Goal: Obtain resource: Download file/media

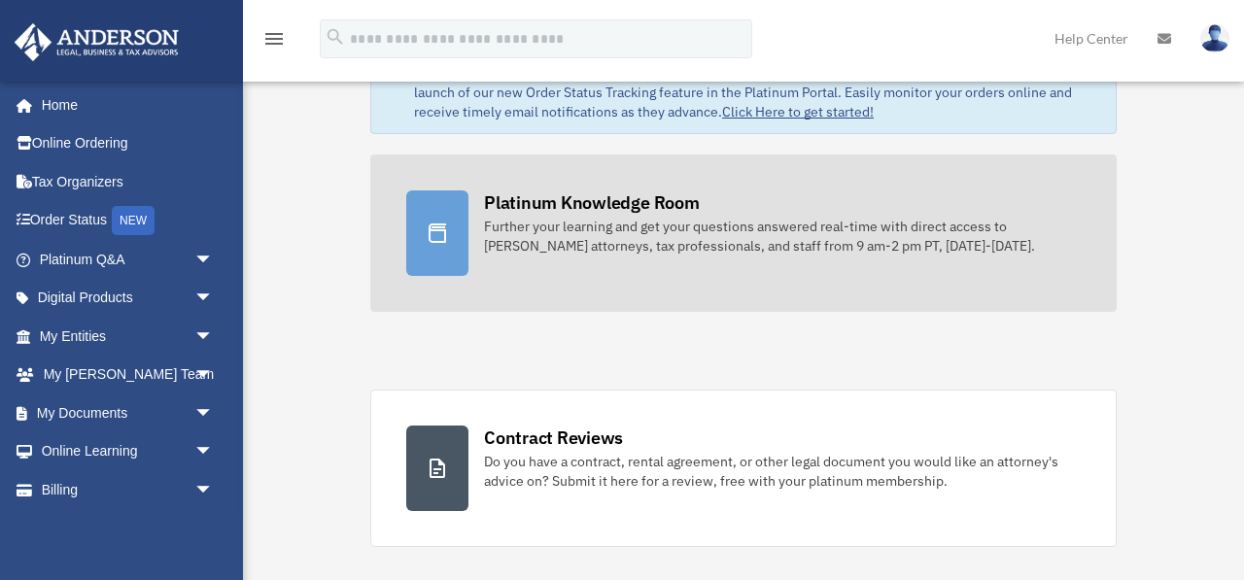
scroll to position [136, 0]
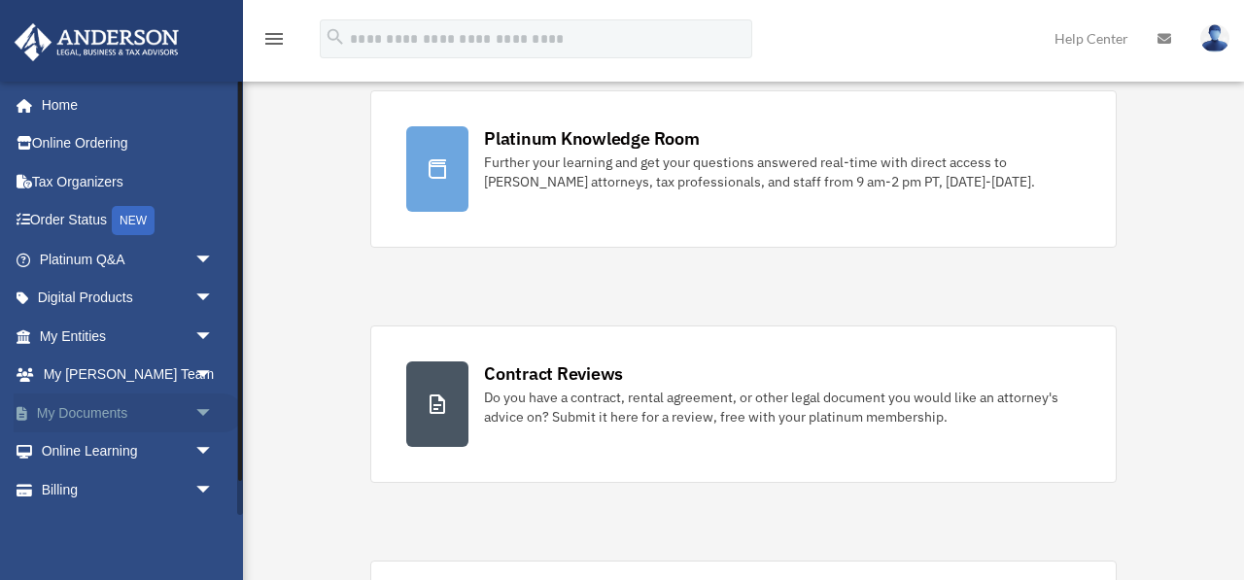
click at [33, 406] on link "My Documents arrow_drop_down" at bounding box center [128, 413] width 229 height 39
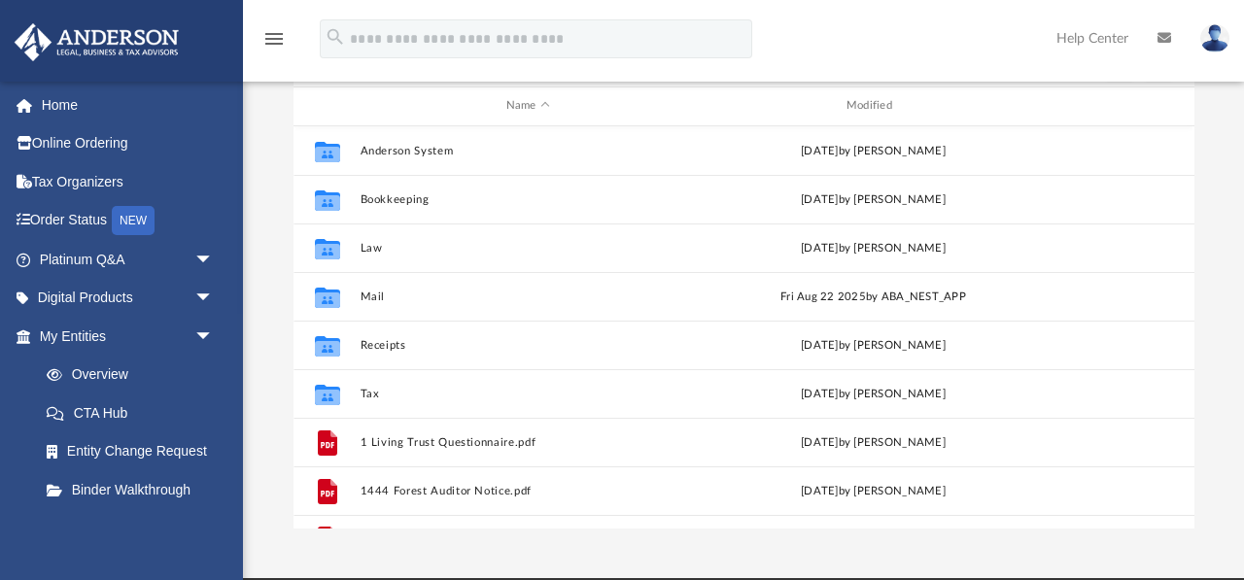
scroll to position [208, 0]
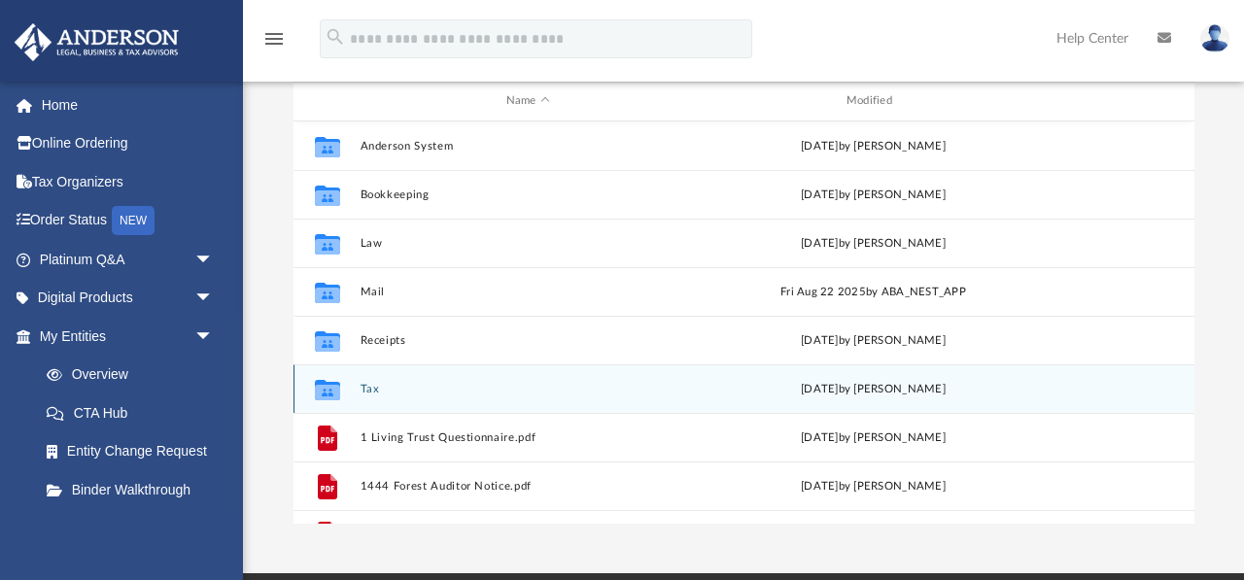
click at [328, 393] on icon "grid" at bounding box center [326, 392] width 25 height 16
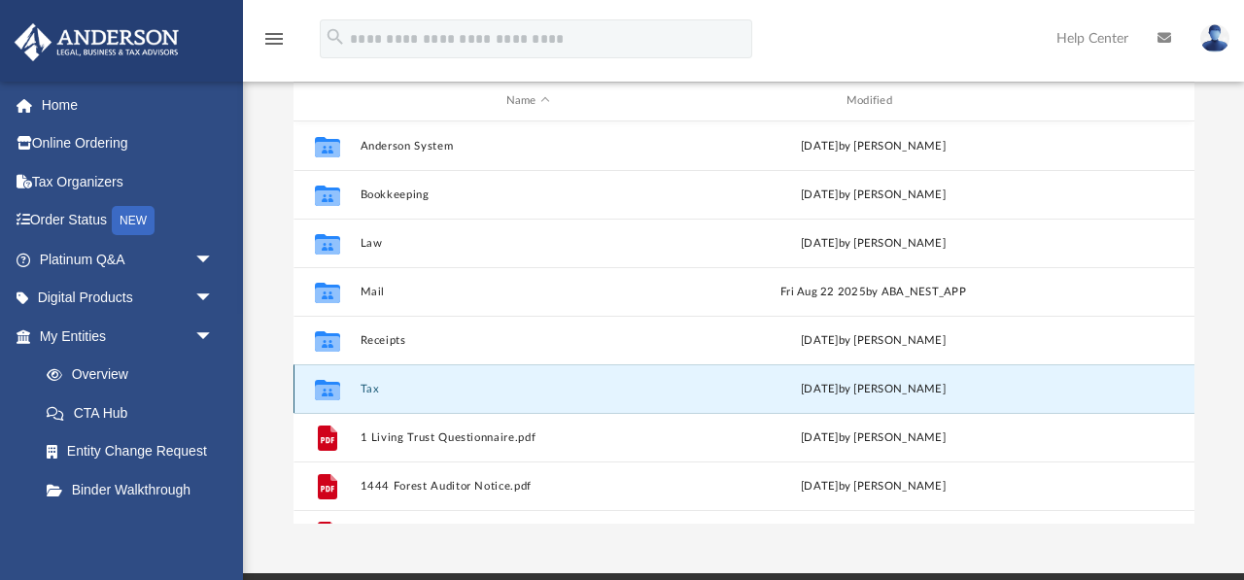
click at [369, 390] on button "Tax" at bounding box center [528, 389] width 336 height 13
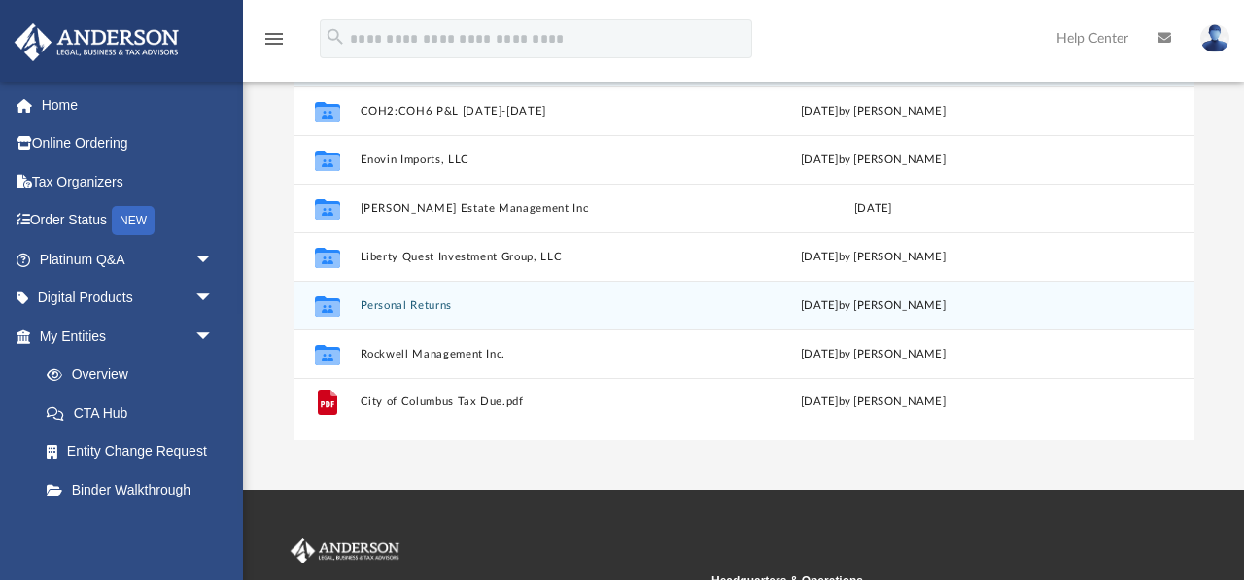
scroll to position [294, 0]
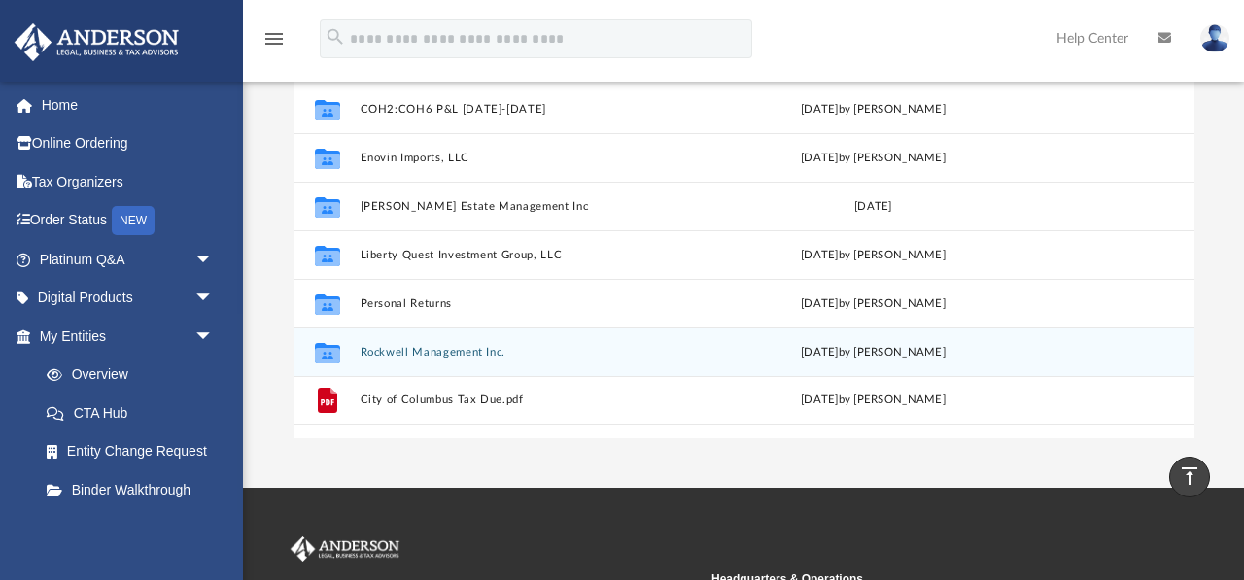
click at [403, 351] on button "Rockwell Management Inc." at bounding box center [528, 352] width 336 height 13
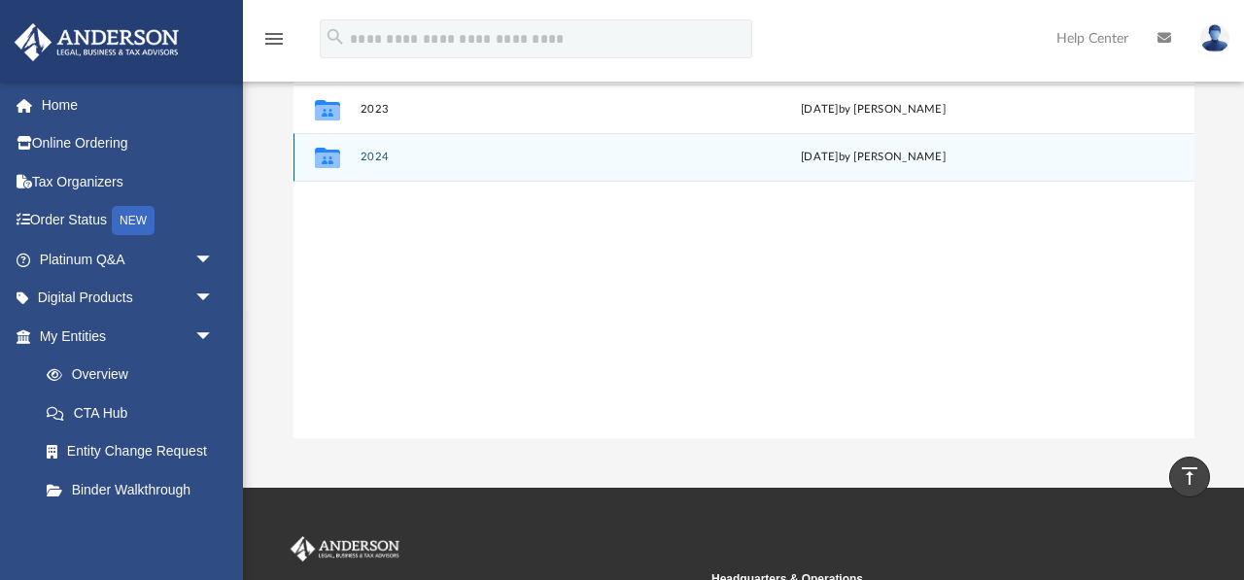
click at [373, 156] on button "2024" at bounding box center [528, 157] width 336 height 13
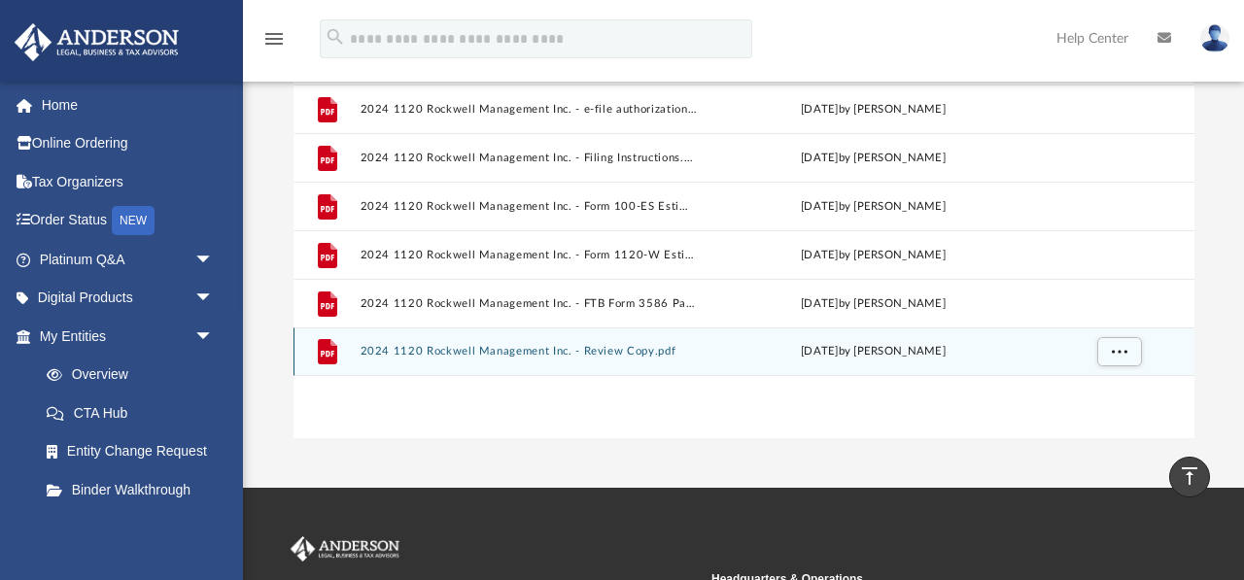
click at [390, 353] on button "2024 1120 Rockwell Management Inc. - Review Copy.pdf" at bounding box center [528, 351] width 336 height 13
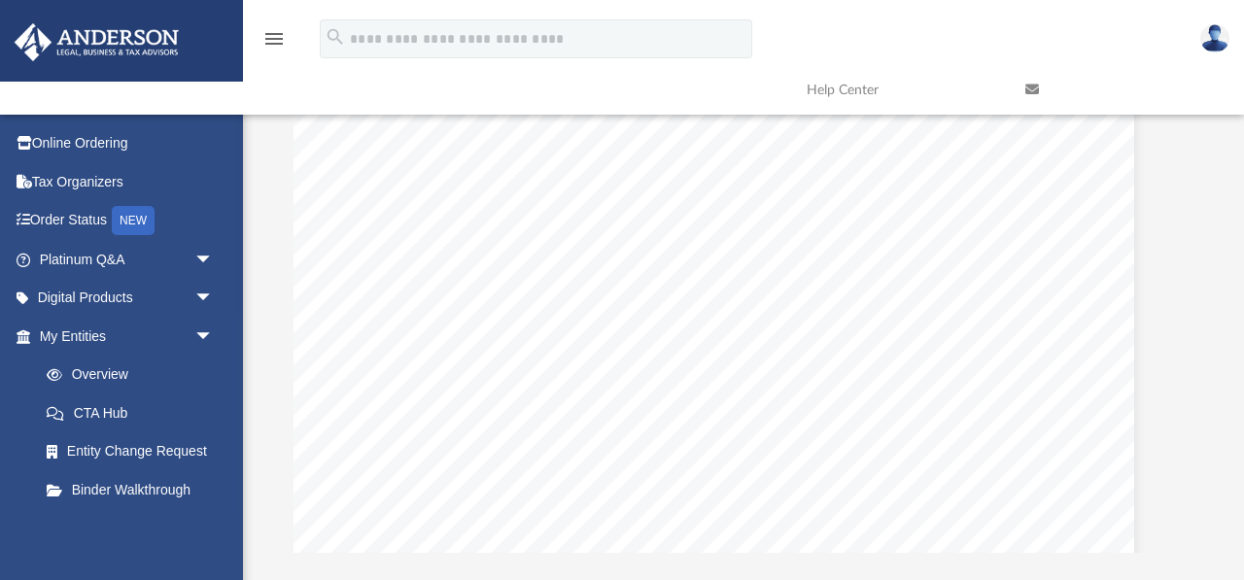
scroll to position [0, 0]
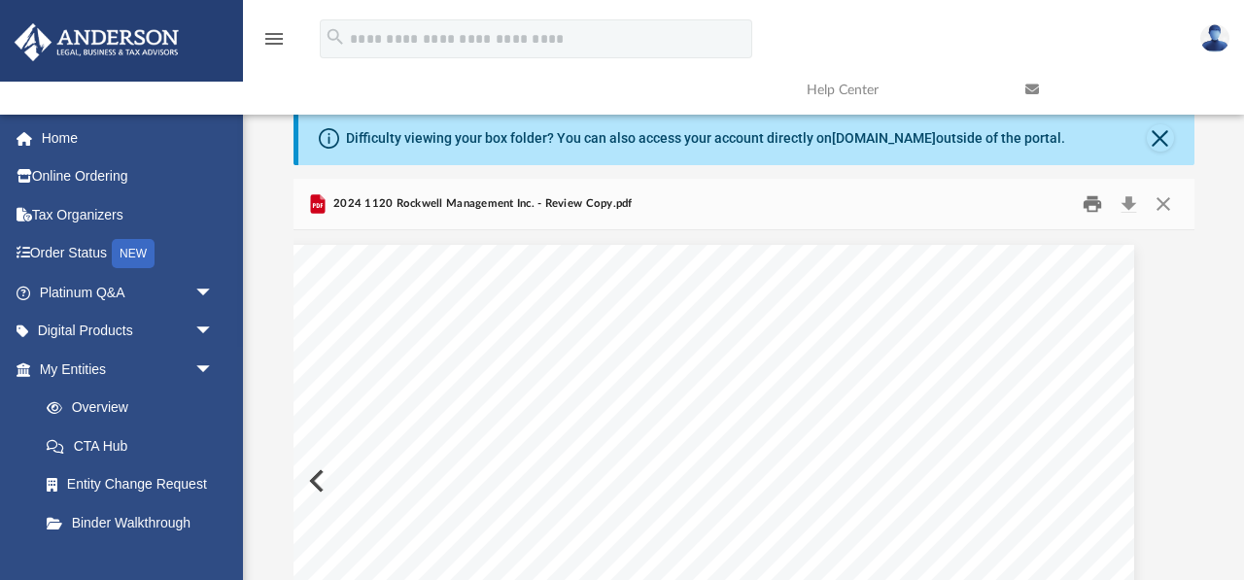
click at [1095, 202] on button "Print" at bounding box center [1092, 205] width 39 height 30
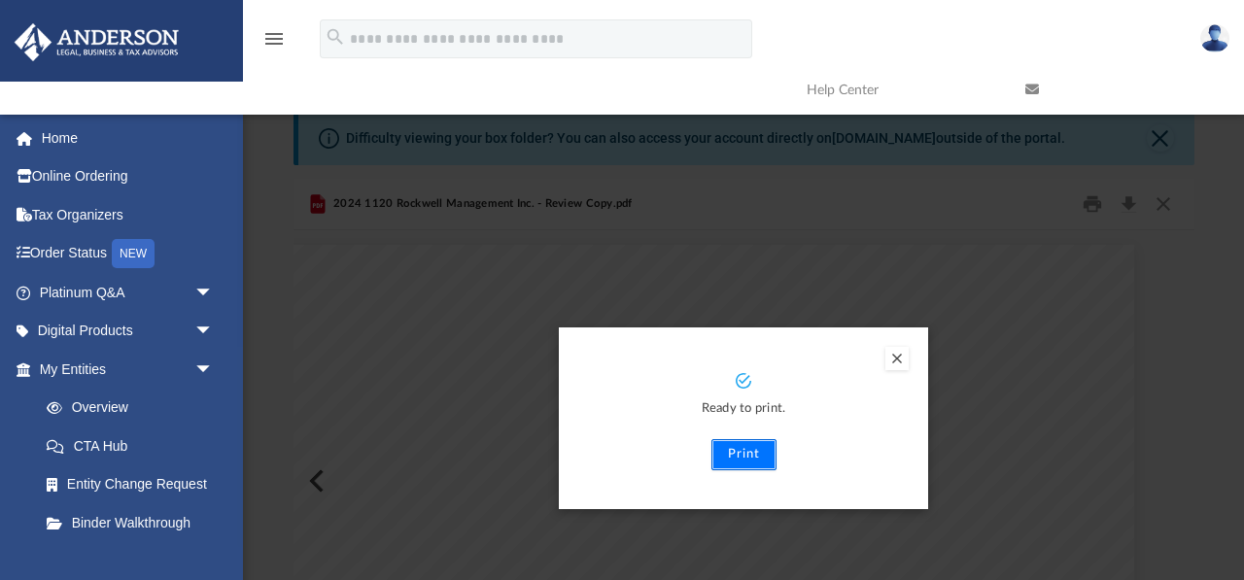
click at [755, 449] on button "Print" at bounding box center [743, 454] width 65 height 31
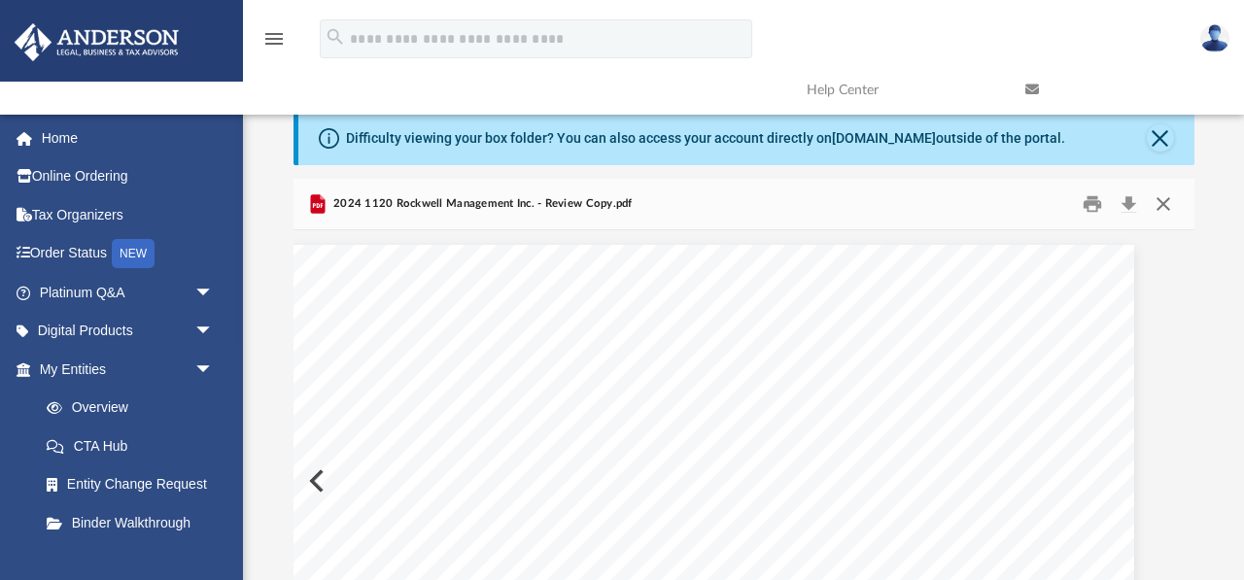
click at [1167, 203] on button "Close" at bounding box center [1163, 205] width 35 height 30
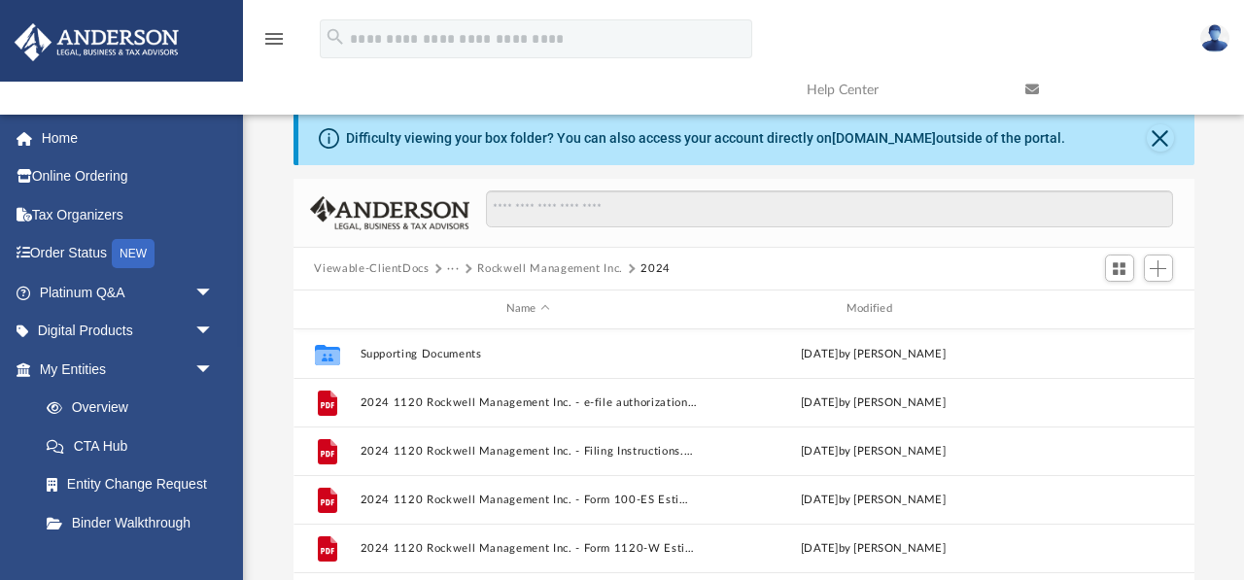
scroll to position [354, 0]
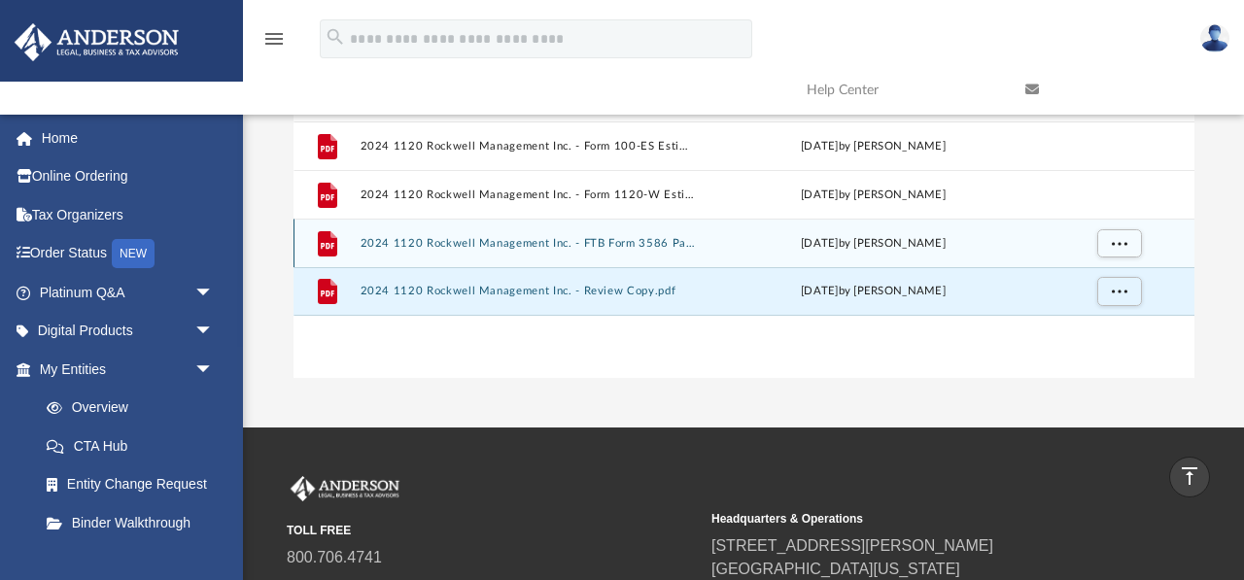
click at [523, 237] on button "2024 1120 Rockwell Management Inc. - FTB Form 3586 Payment Voucher.pdf" at bounding box center [528, 243] width 336 height 13
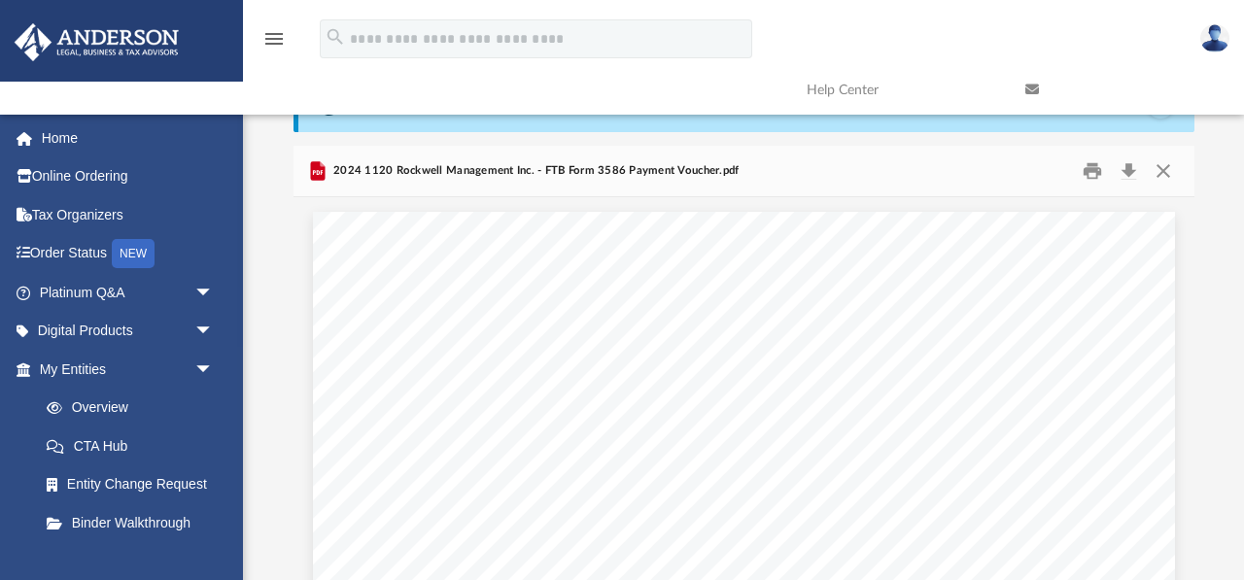
scroll to position [0, 0]
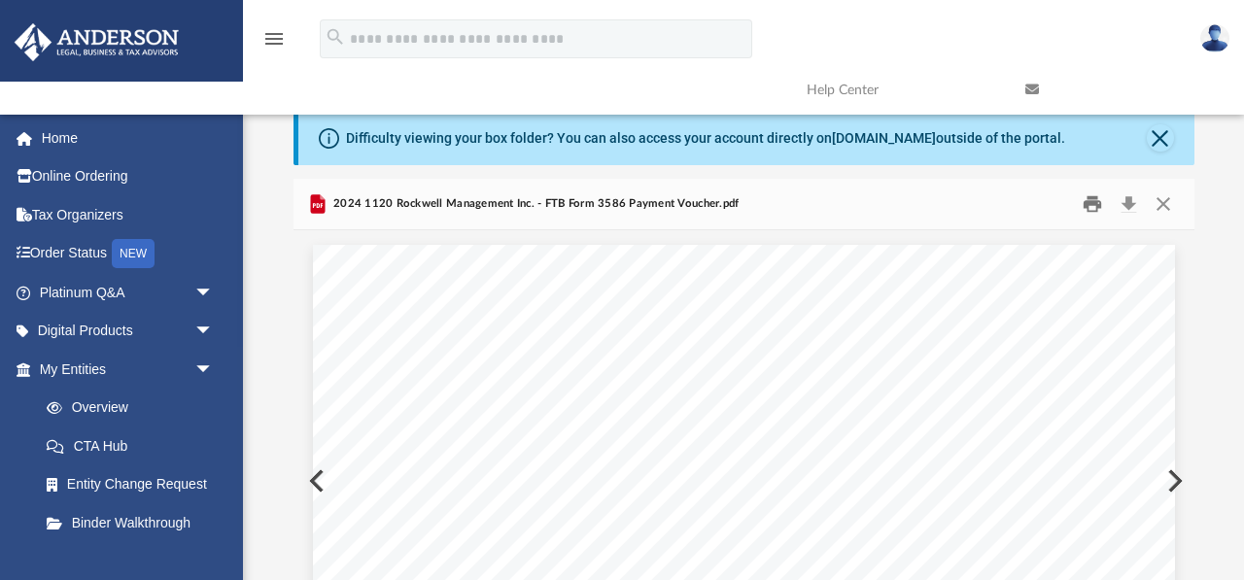
click at [1097, 202] on button "Print" at bounding box center [1092, 205] width 39 height 30
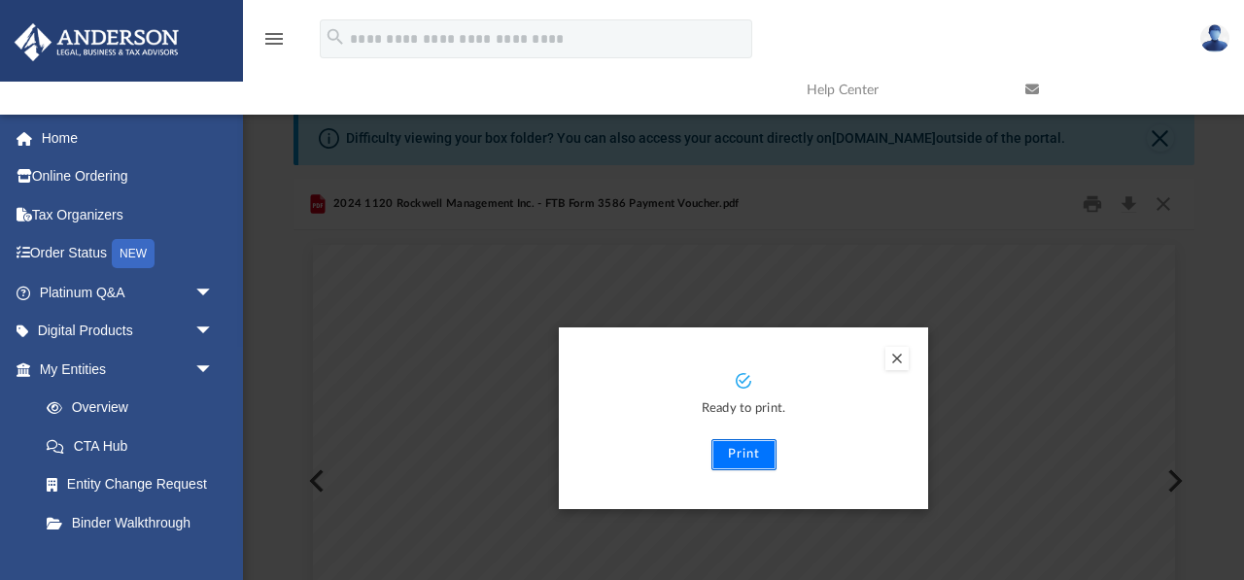
click at [744, 451] on button "Print" at bounding box center [743, 454] width 65 height 31
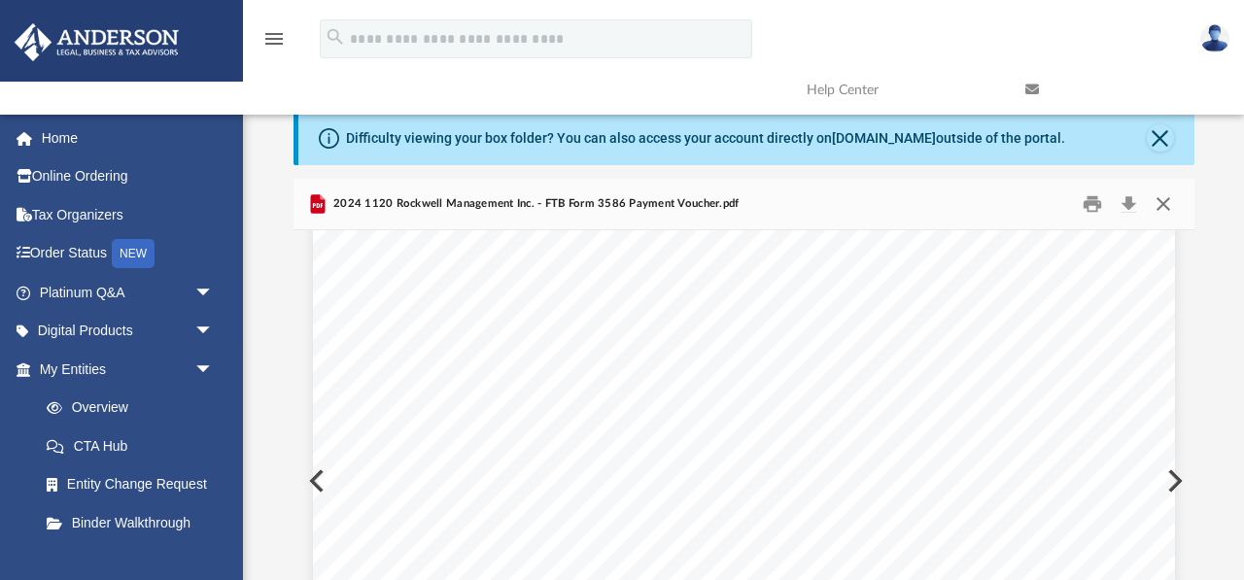
click at [1170, 203] on button "Close" at bounding box center [1163, 205] width 35 height 30
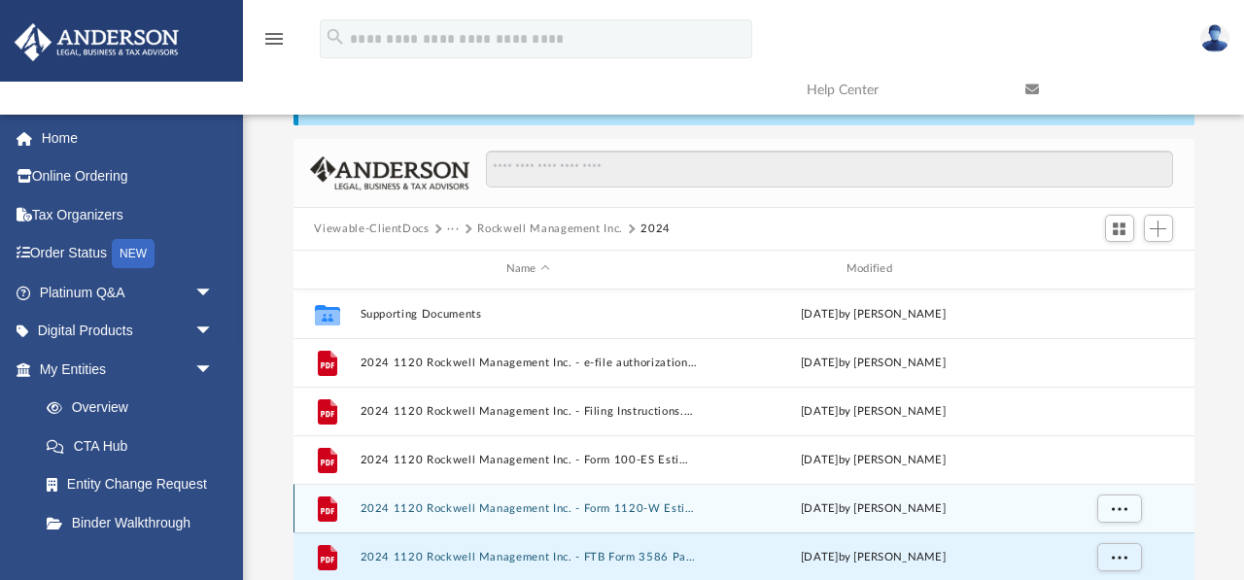
click at [519, 506] on button "2024 1120 Rockwell Management Inc. - Form 1120-W Estimated Tax Voucher.pdf" at bounding box center [528, 508] width 336 height 13
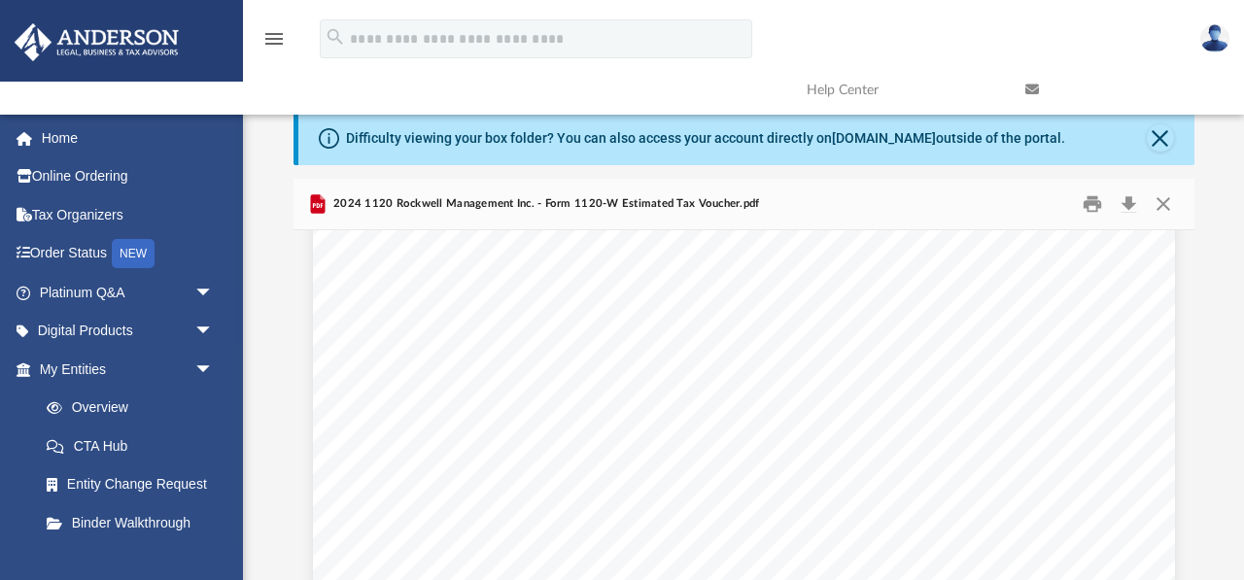
scroll to position [0, 0]
click at [1166, 195] on button "Close" at bounding box center [1163, 205] width 35 height 30
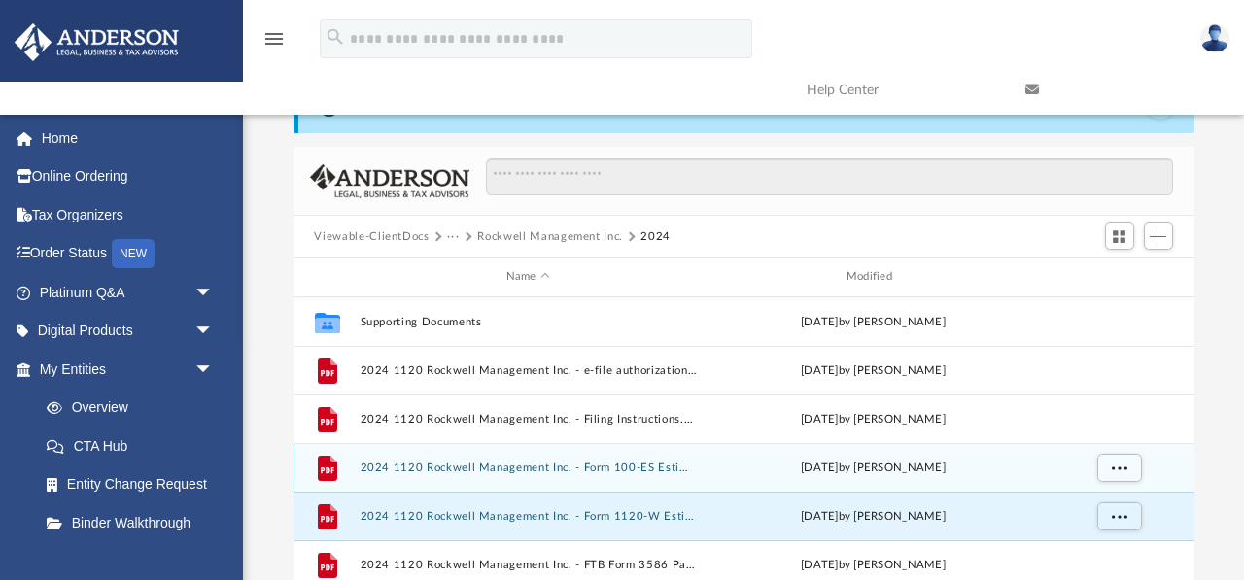
scroll to position [39, 0]
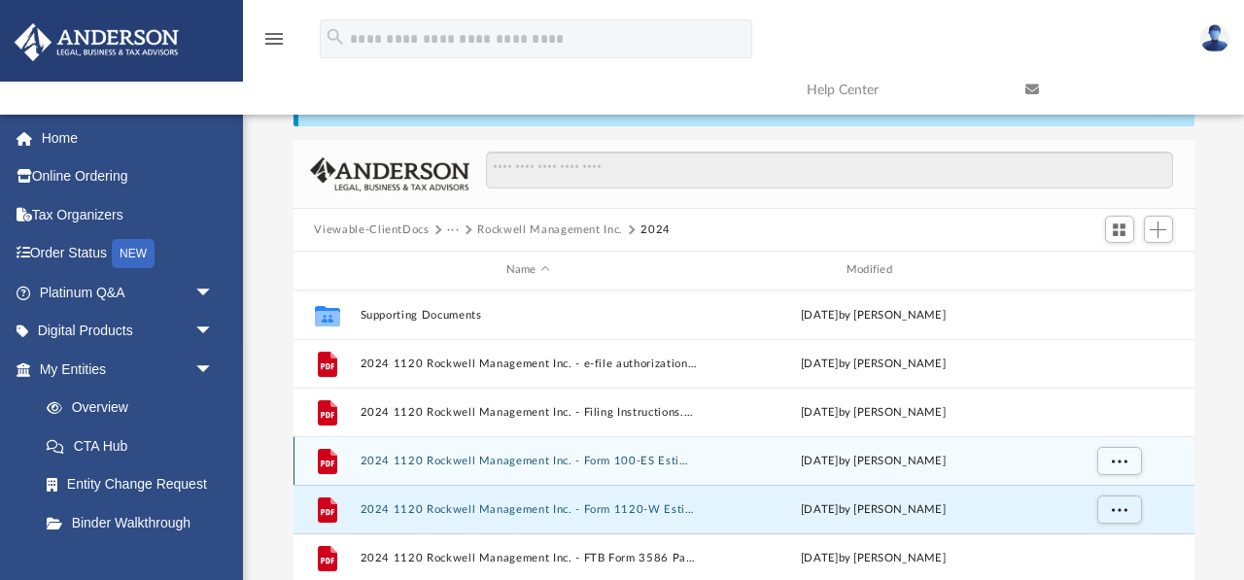
click at [500, 456] on button "2024 1120 Rockwell Management Inc. - Form 100-ES Estimated Tax Voucher.pdf" at bounding box center [528, 461] width 336 height 13
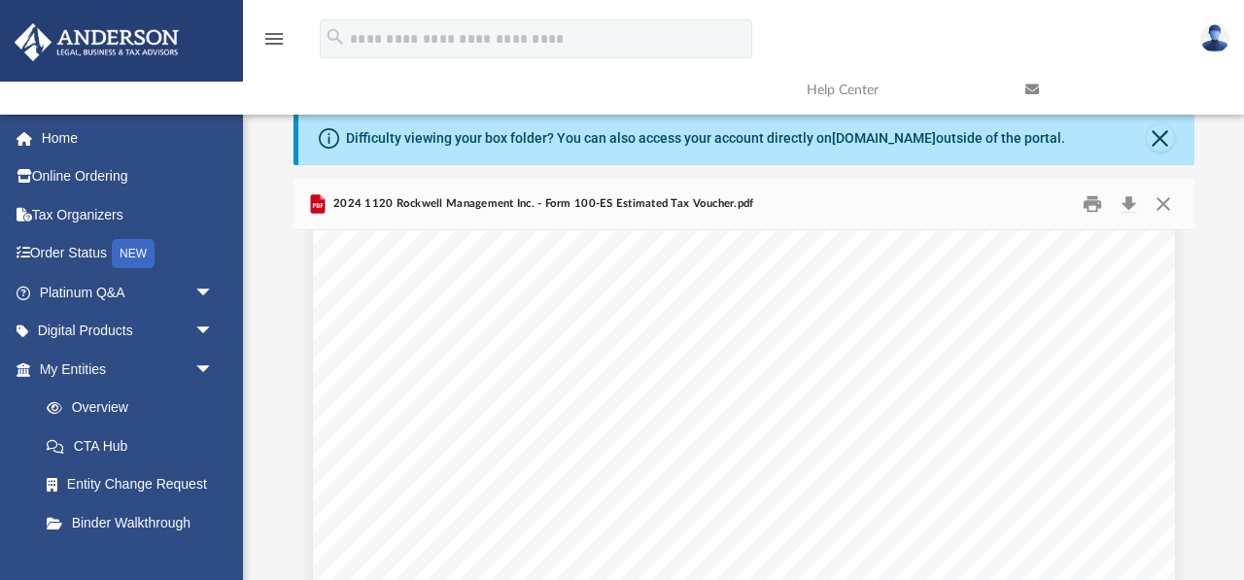
scroll to position [1537, 0]
click at [1094, 198] on button "Print" at bounding box center [1092, 205] width 39 height 30
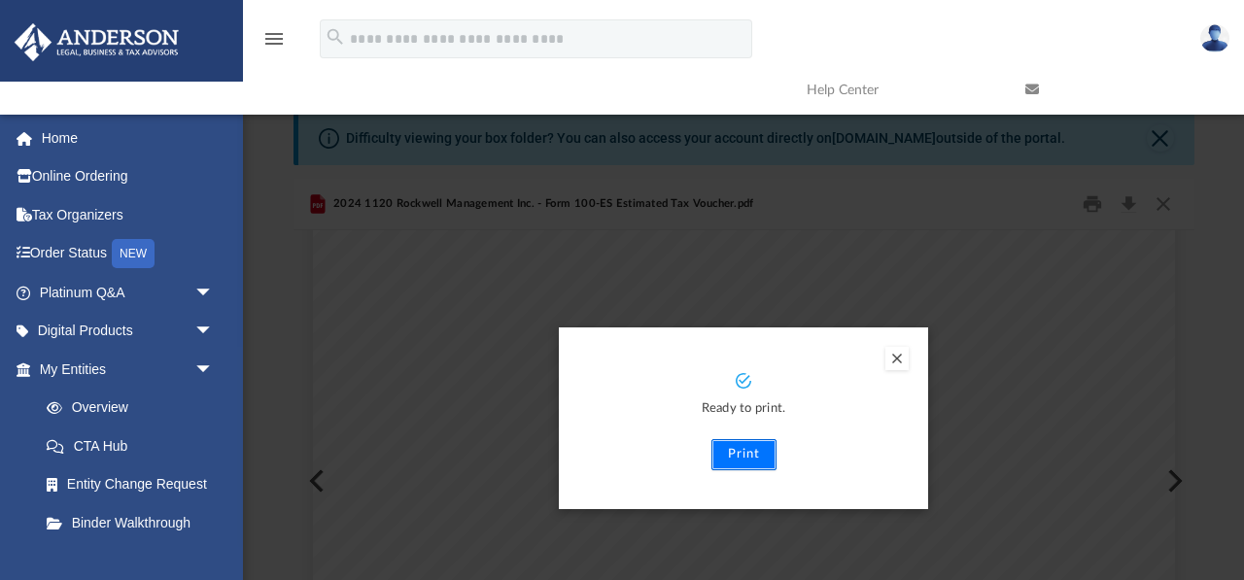
click at [743, 452] on button "Print" at bounding box center [743, 454] width 65 height 31
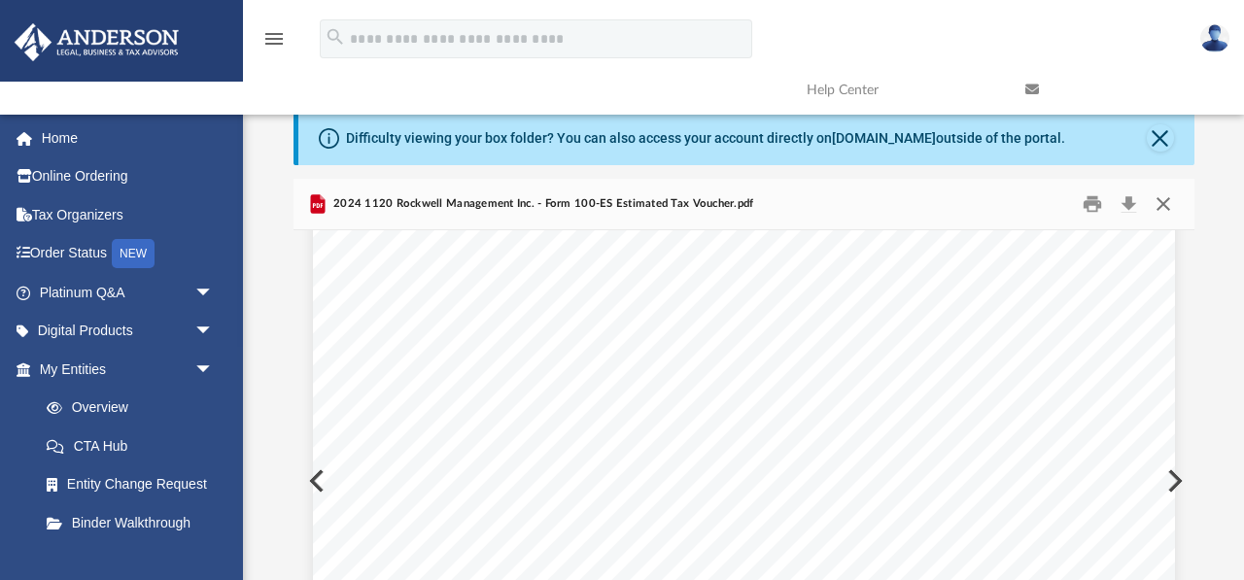
click at [1161, 204] on button "Close" at bounding box center [1163, 205] width 35 height 30
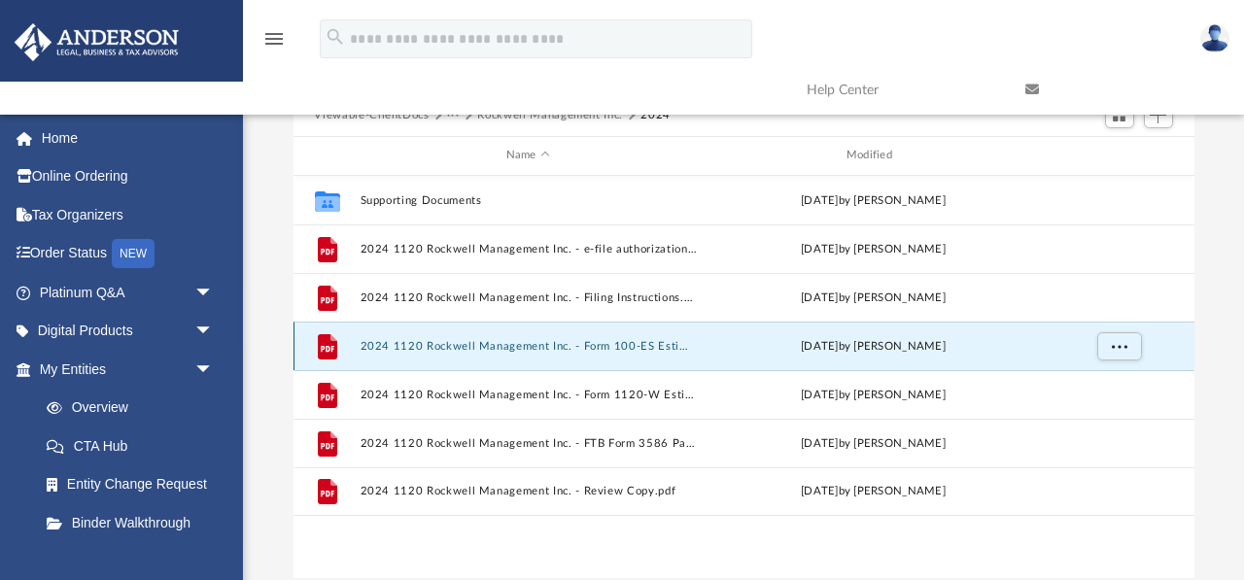
scroll to position [161, 0]
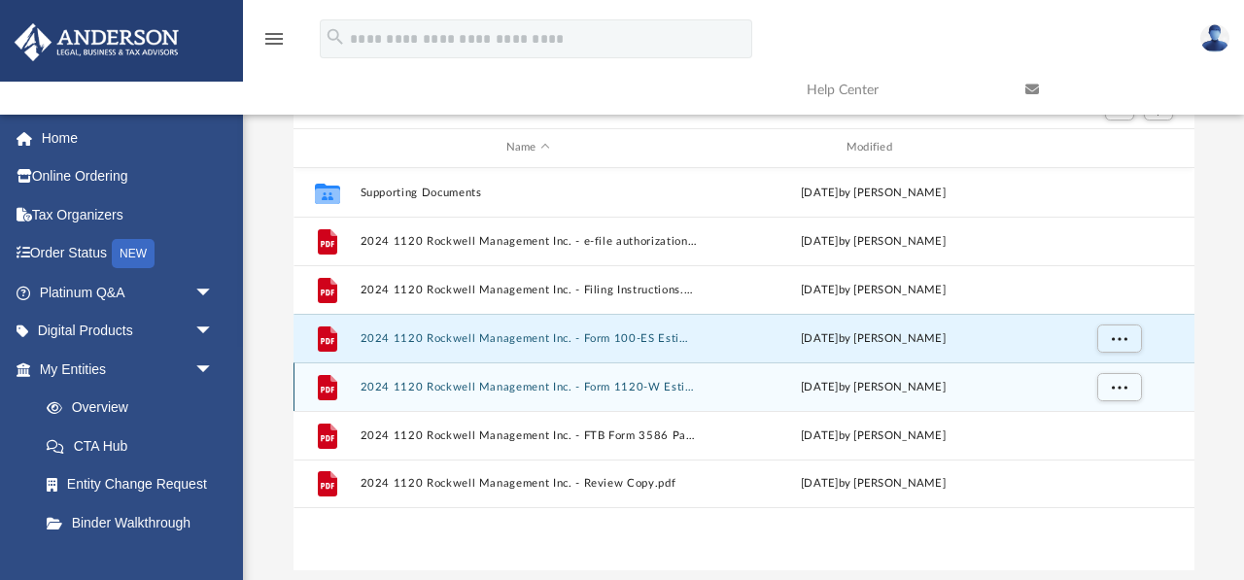
click at [565, 389] on button "2024 1120 Rockwell Management Inc. - Form 1120-W Estimated Tax Voucher.pdf" at bounding box center [528, 387] width 336 height 13
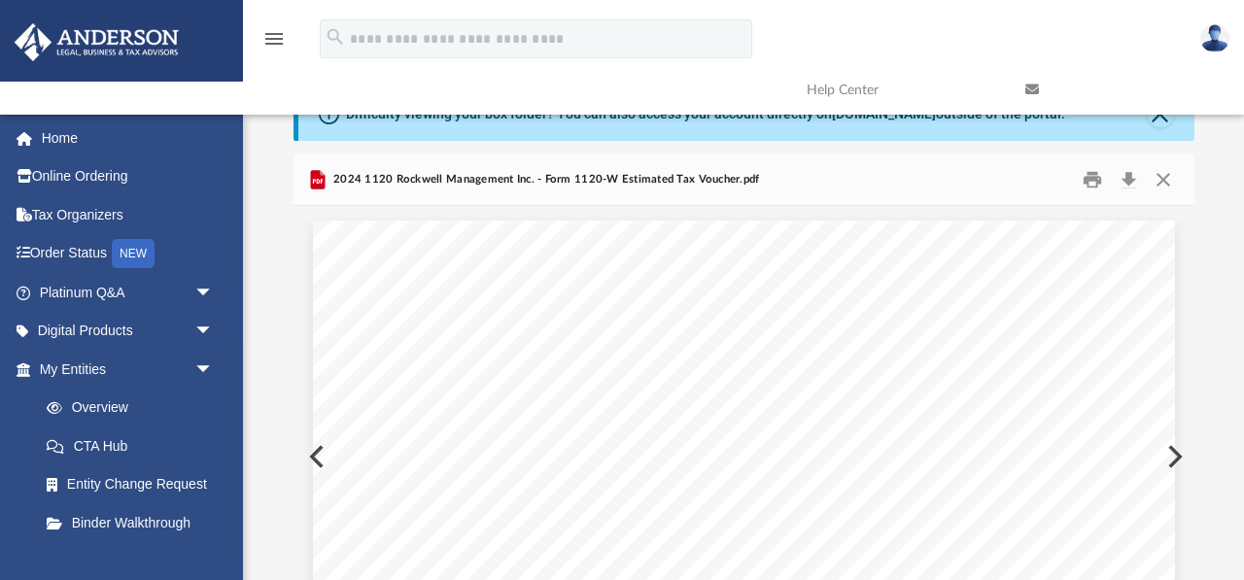
scroll to position [0, 0]
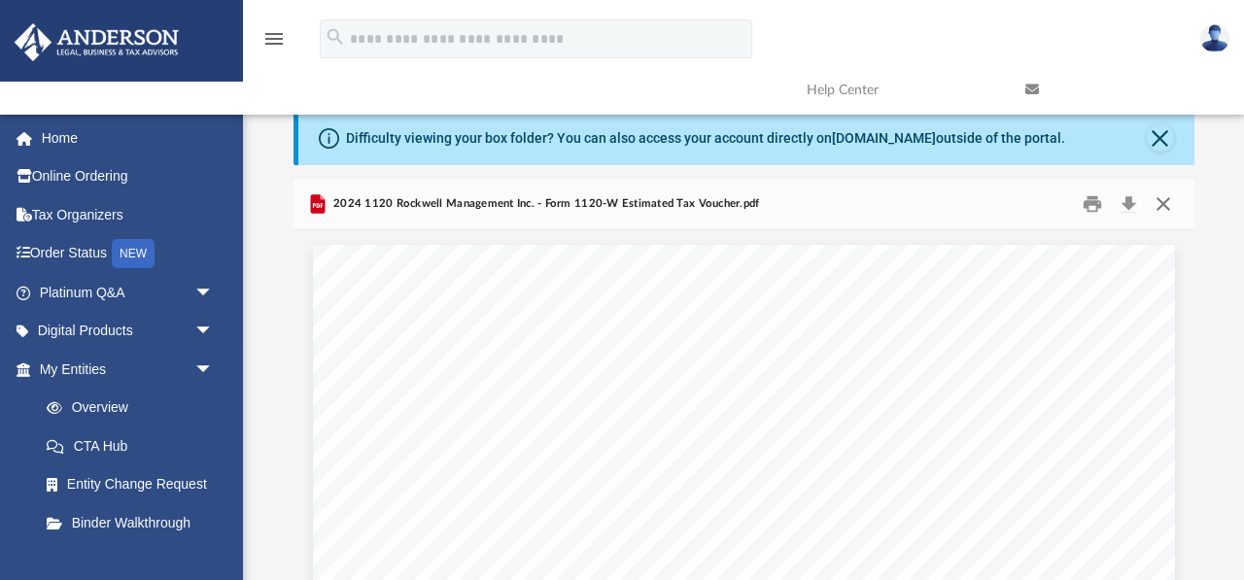
click at [1168, 200] on button "Close" at bounding box center [1163, 205] width 35 height 30
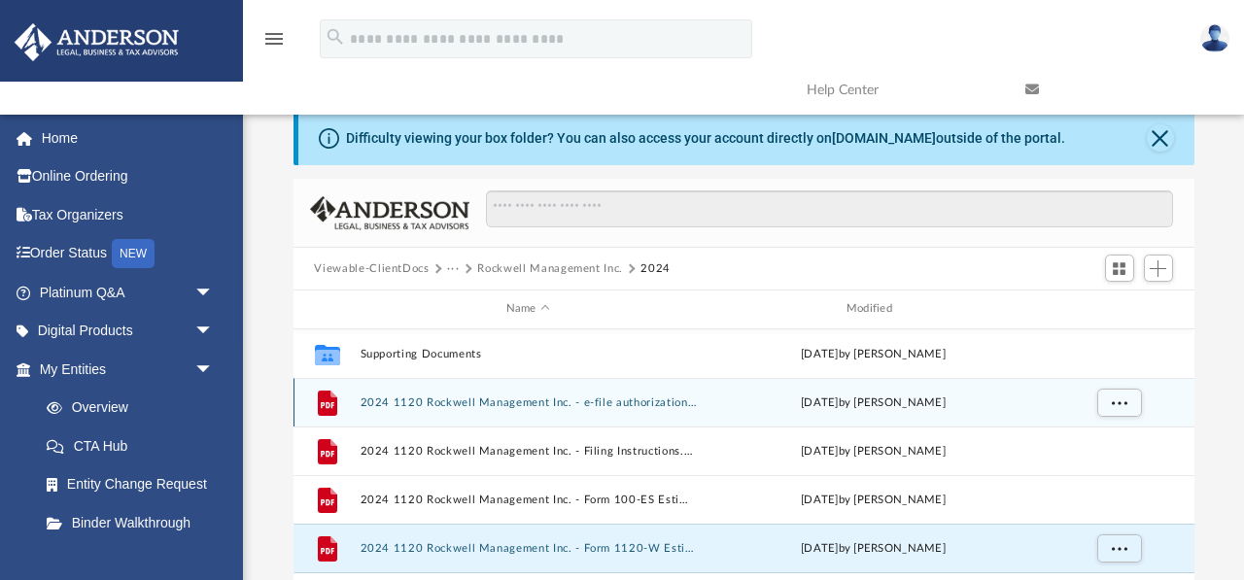
click at [491, 404] on button "2024 1120 Rockwell Management Inc. - e-file authorization - please sign.pdf" at bounding box center [528, 403] width 336 height 13
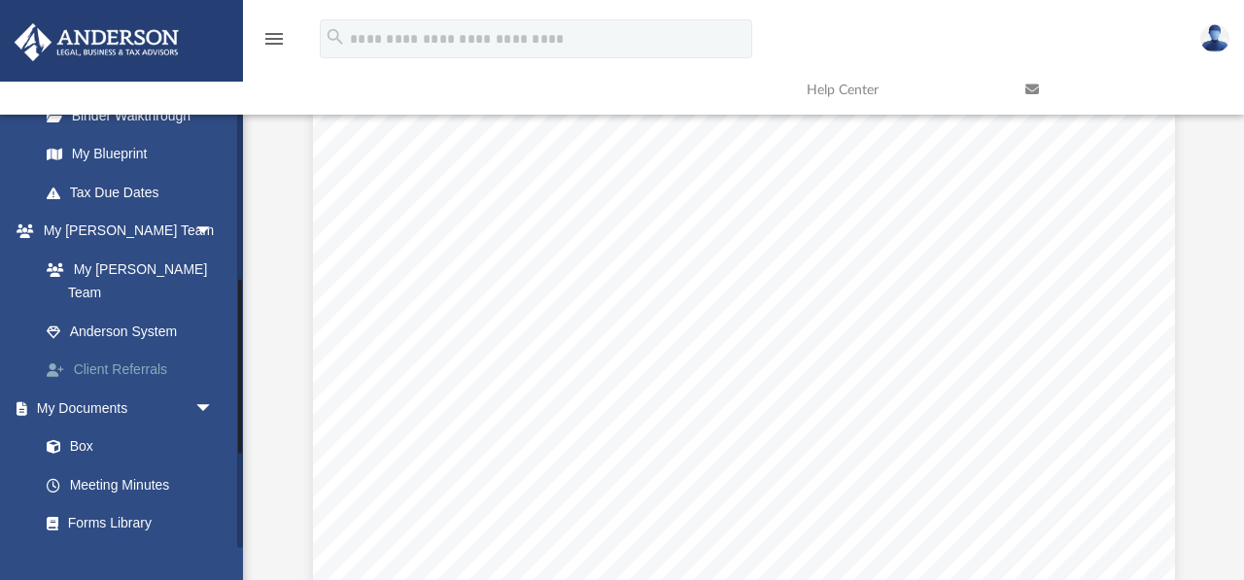
scroll to position [414, 0]
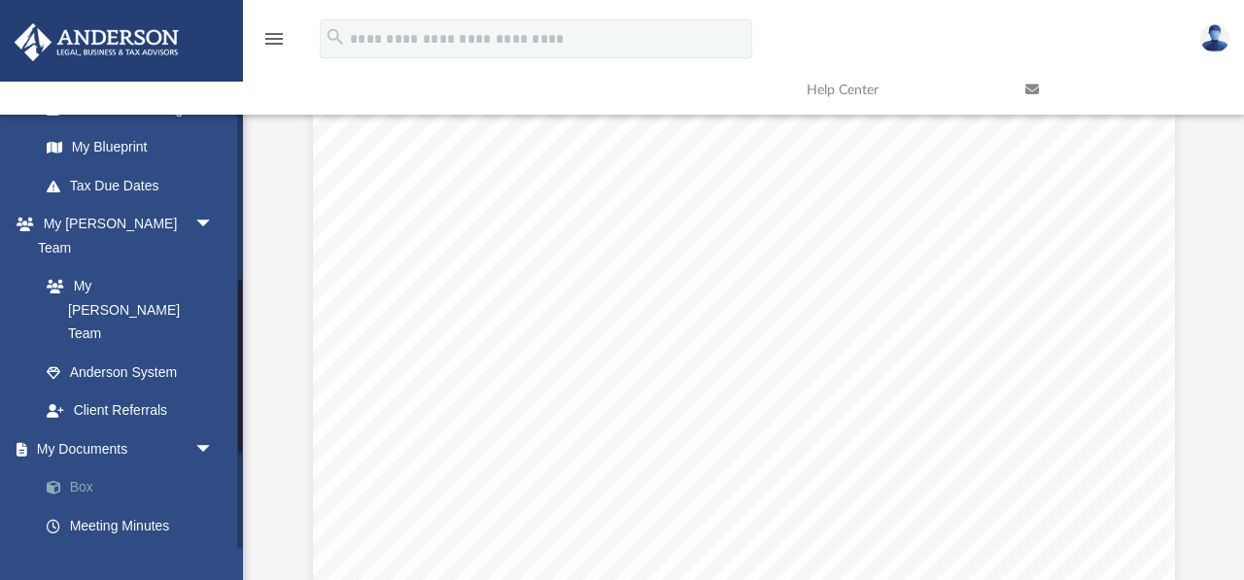
click at [82, 468] on link "Box" at bounding box center [135, 487] width 216 height 39
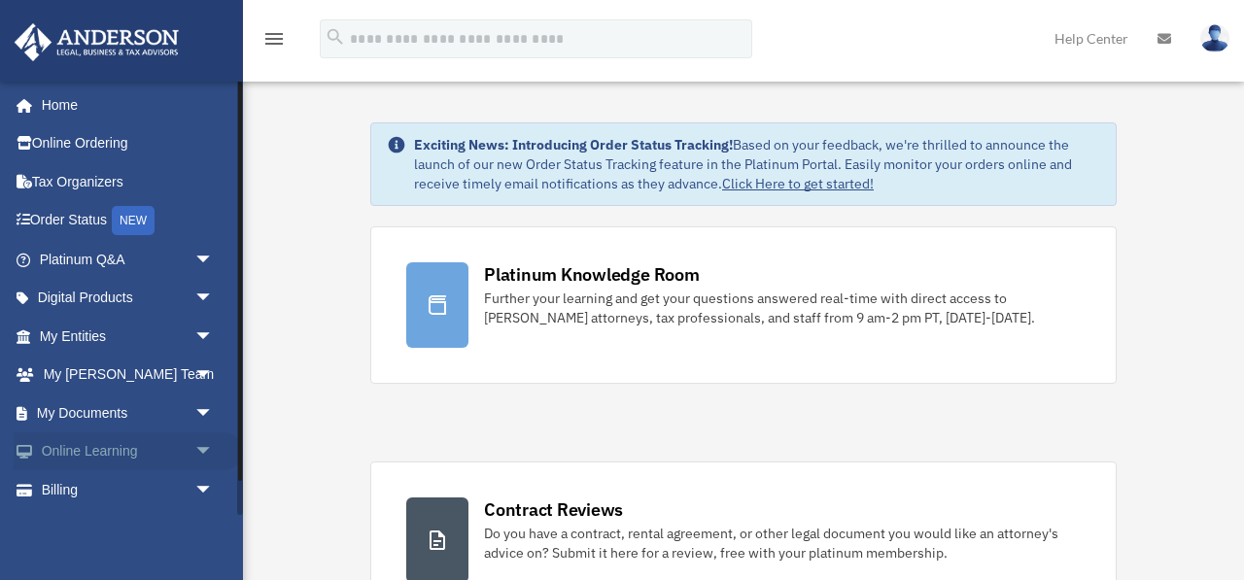
scroll to position [37, 0]
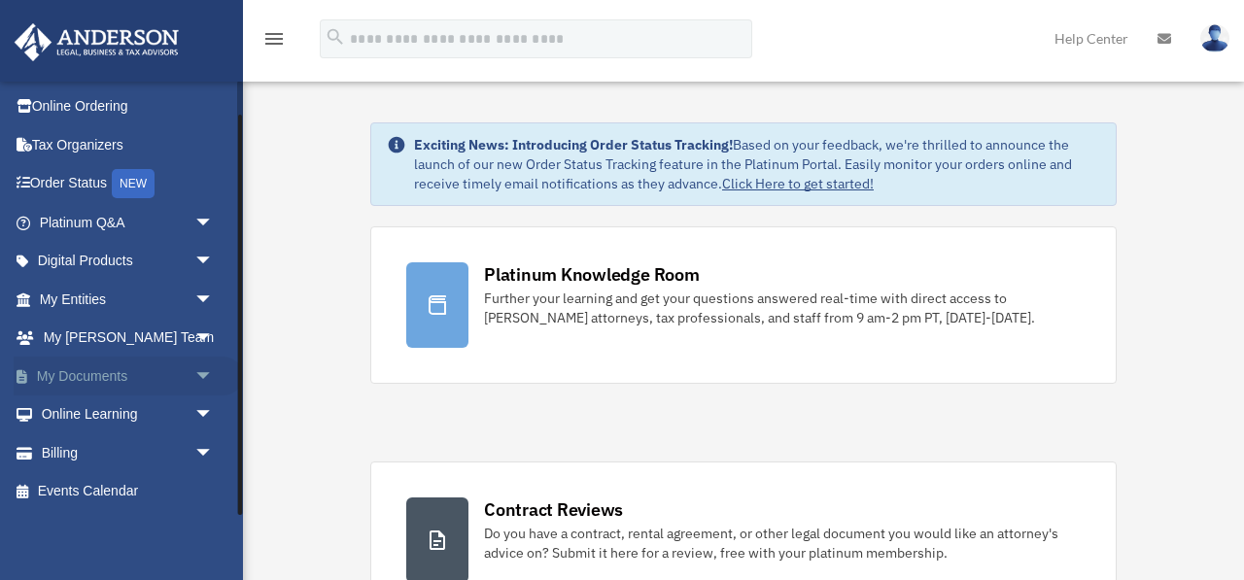
click at [199, 373] on span "arrow_drop_down" at bounding box center [213, 377] width 39 height 40
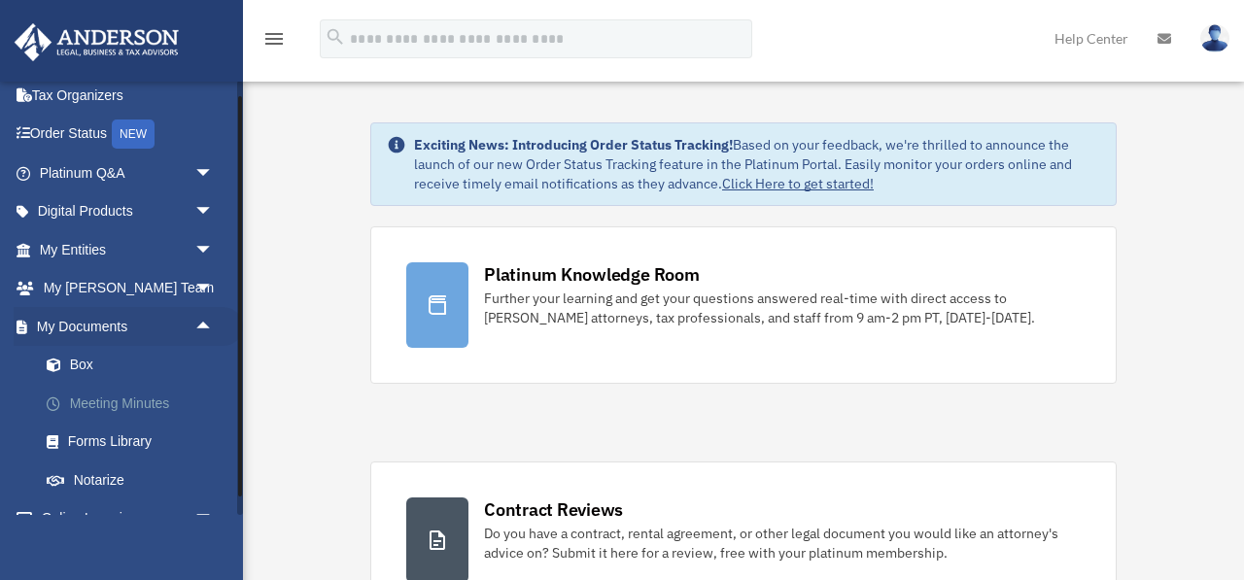
scroll to position [60, 0]
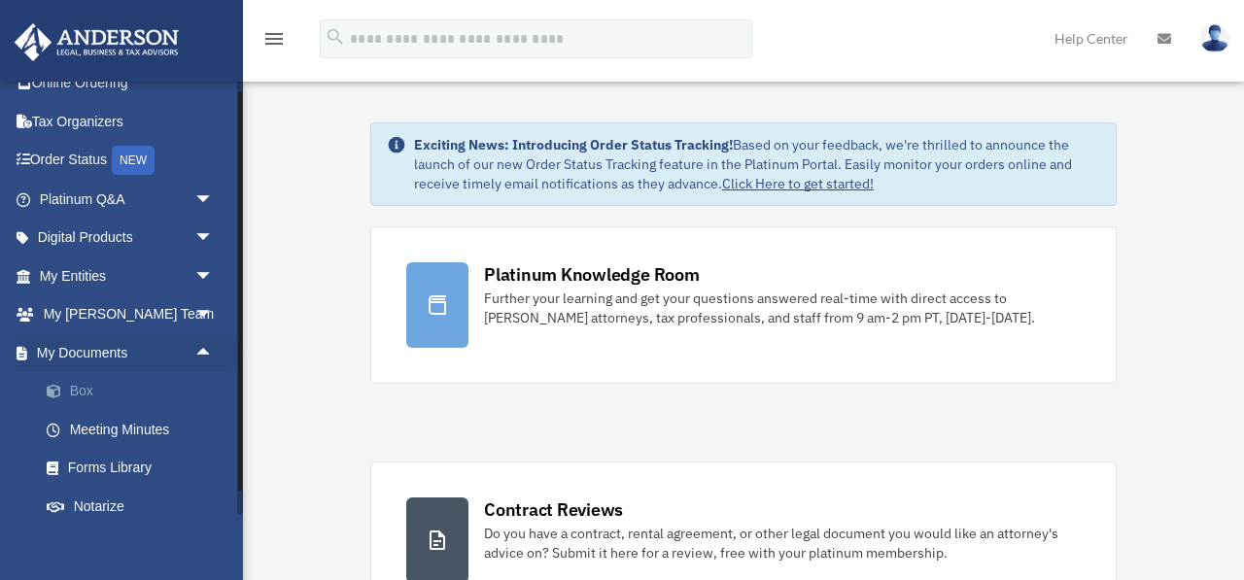
click at [83, 390] on link "Box" at bounding box center [135, 391] width 216 height 39
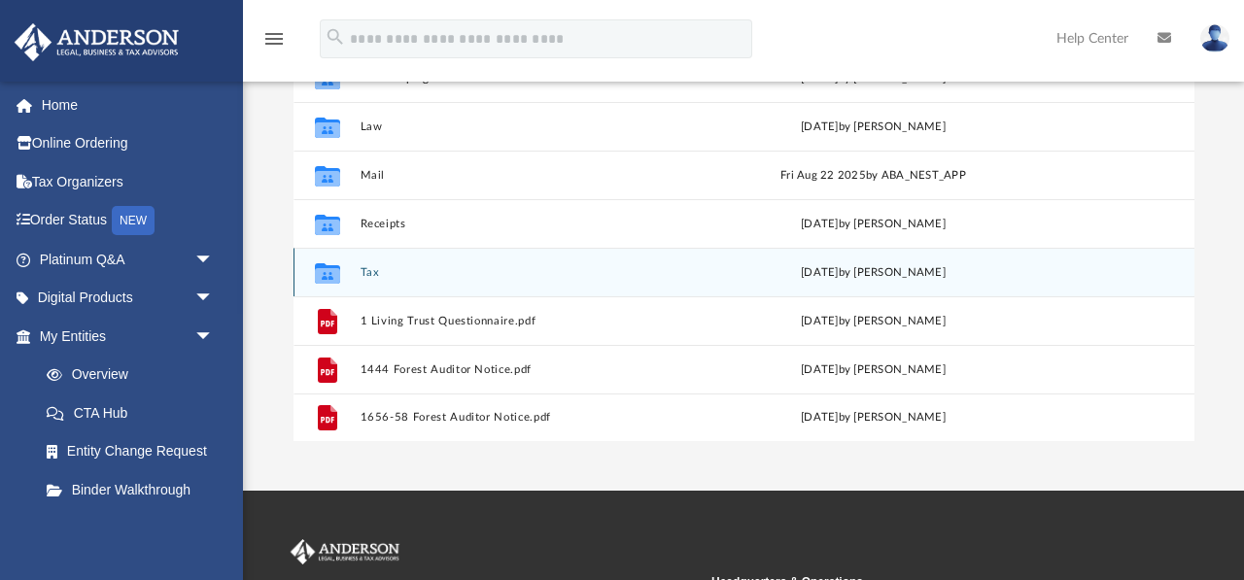
scroll to position [292, 0]
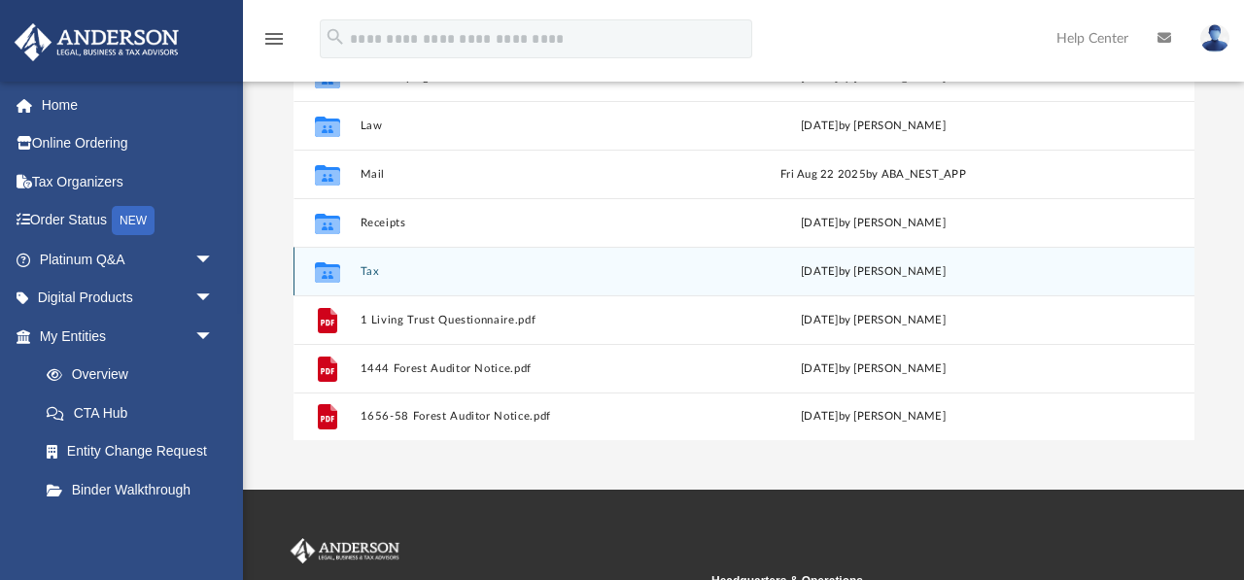
click at [369, 268] on button "Tax" at bounding box center [528, 271] width 336 height 13
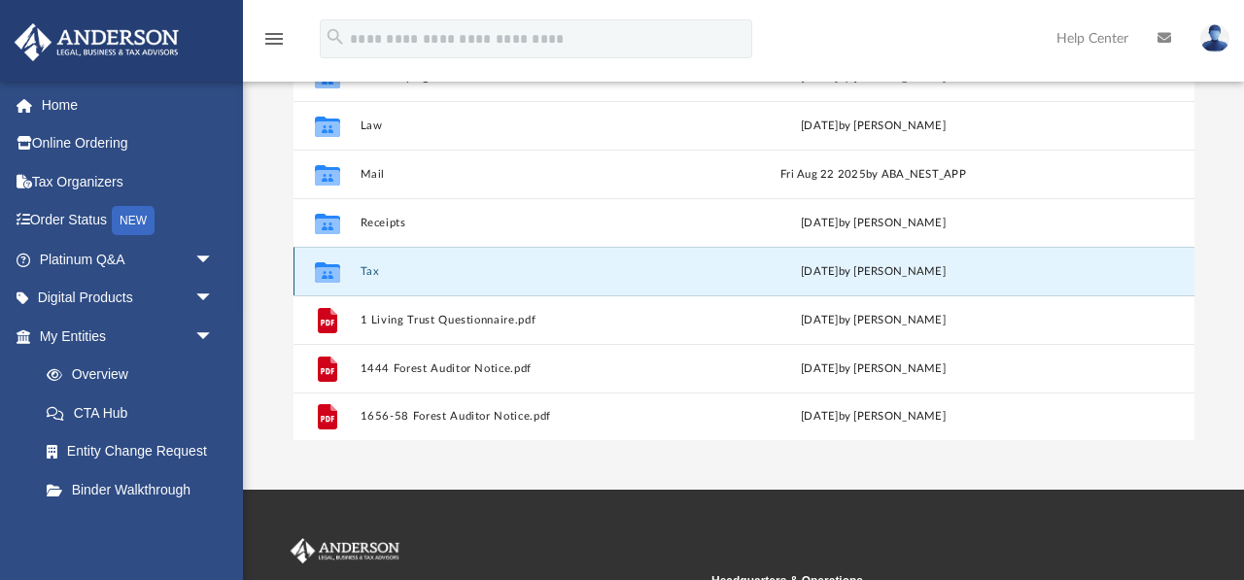
scroll to position [0, 0]
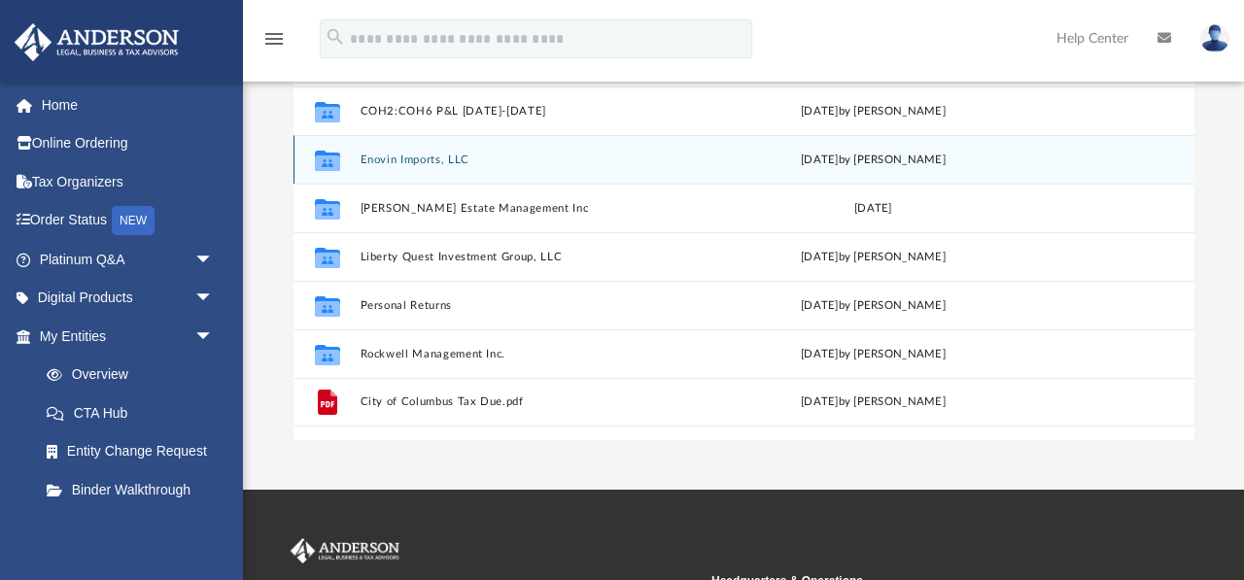
click at [413, 158] on button "Enovin Imports, LLC" at bounding box center [528, 160] width 336 height 13
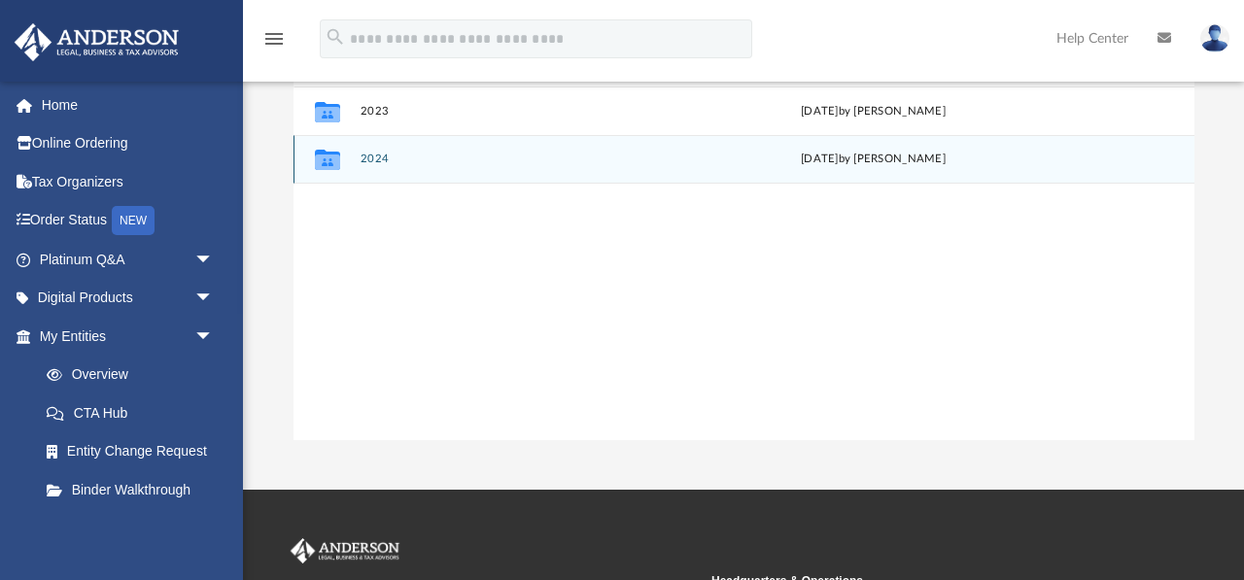
click at [374, 155] on button "2024" at bounding box center [528, 159] width 336 height 13
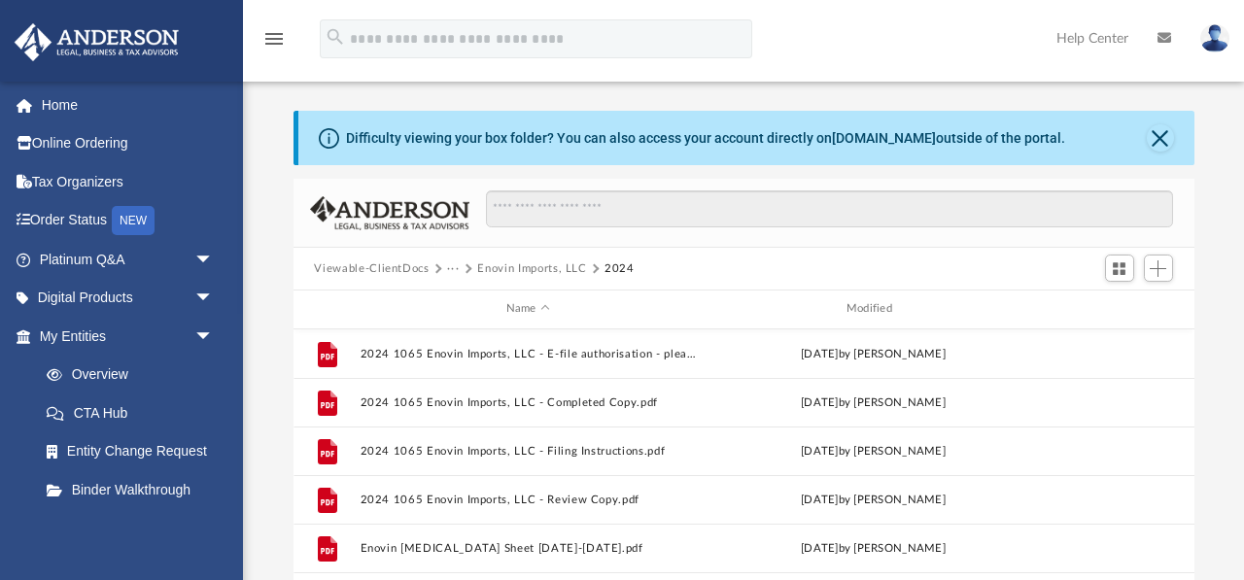
click at [523, 262] on button "Enovin Imports, LLC" at bounding box center [531, 268] width 109 height 17
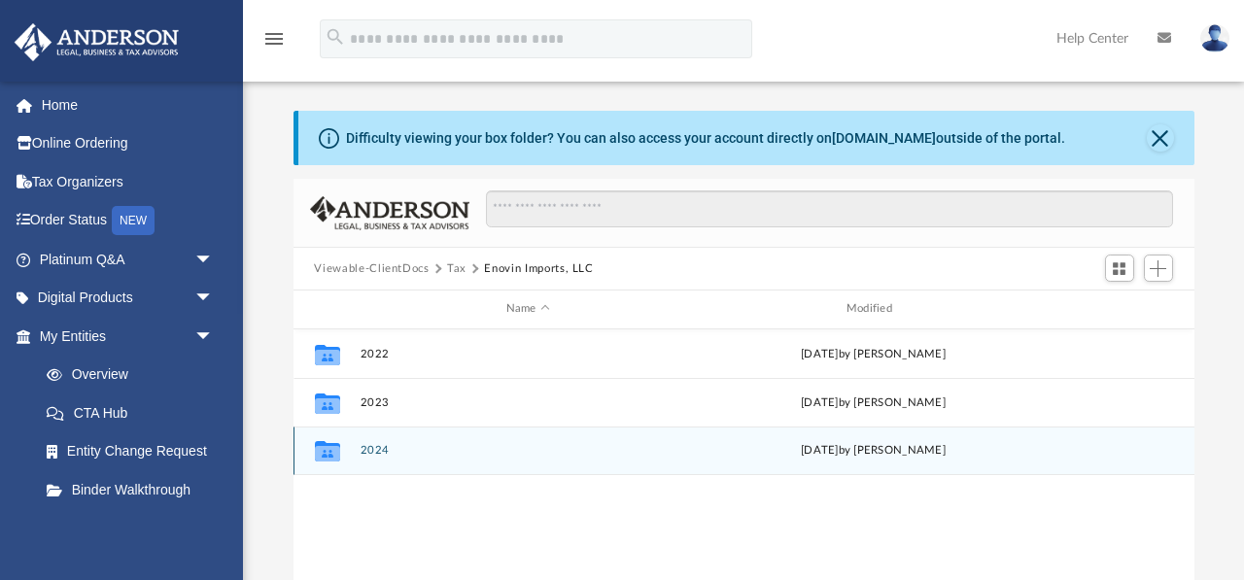
click at [376, 452] on button "2024" at bounding box center [528, 450] width 336 height 13
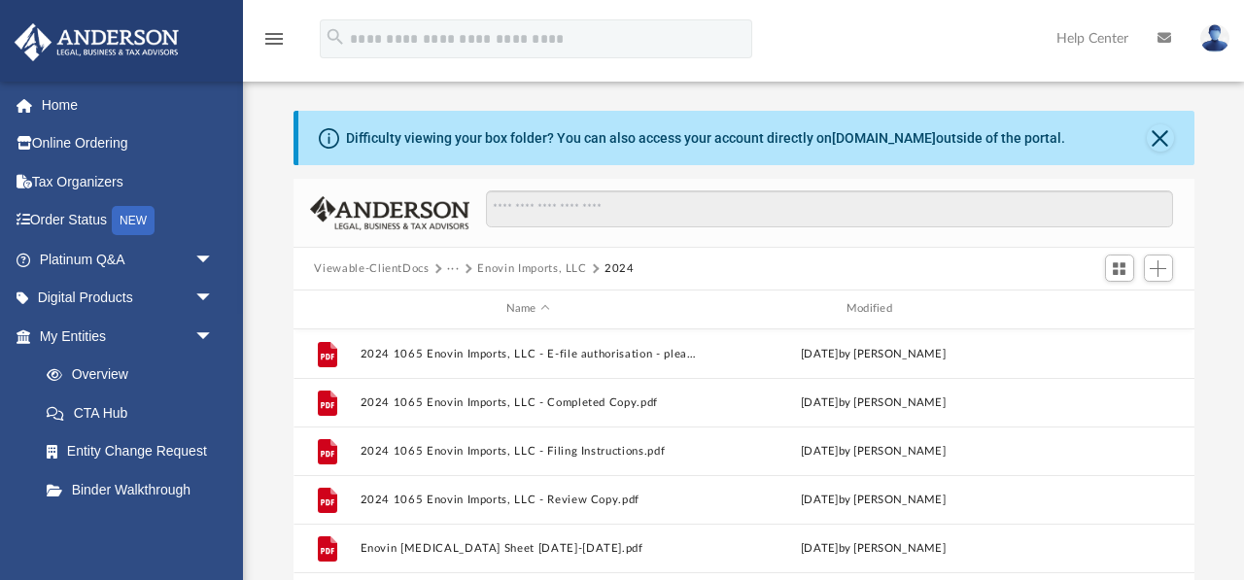
click at [539, 265] on button "Enovin Imports, LLC" at bounding box center [531, 268] width 109 height 17
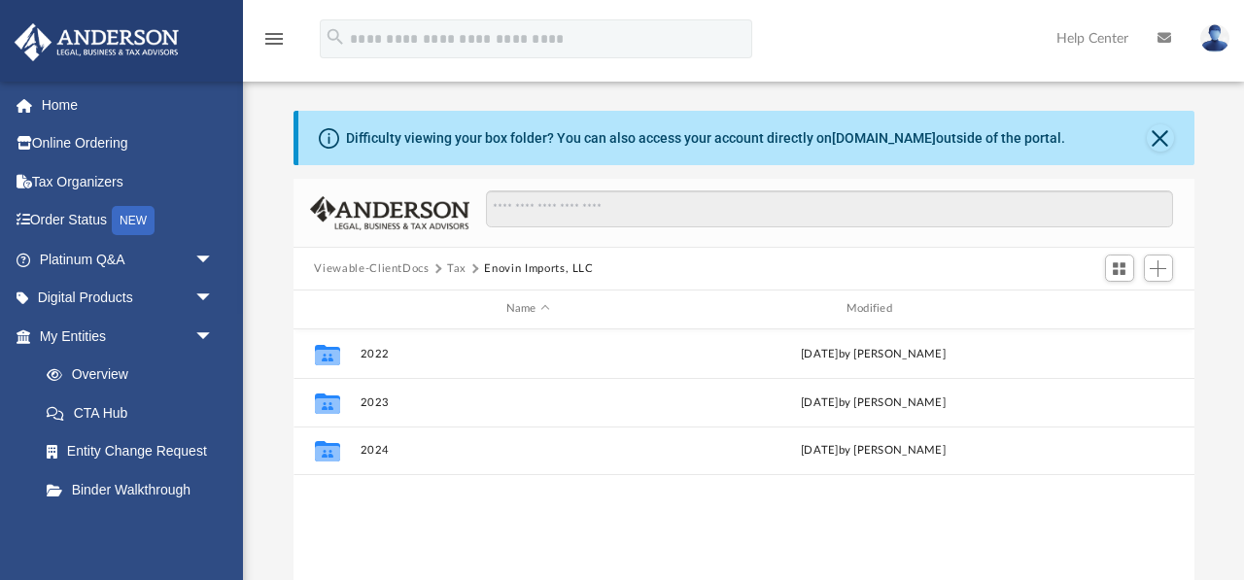
click at [456, 267] on button "Tax" at bounding box center [456, 268] width 19 height 17
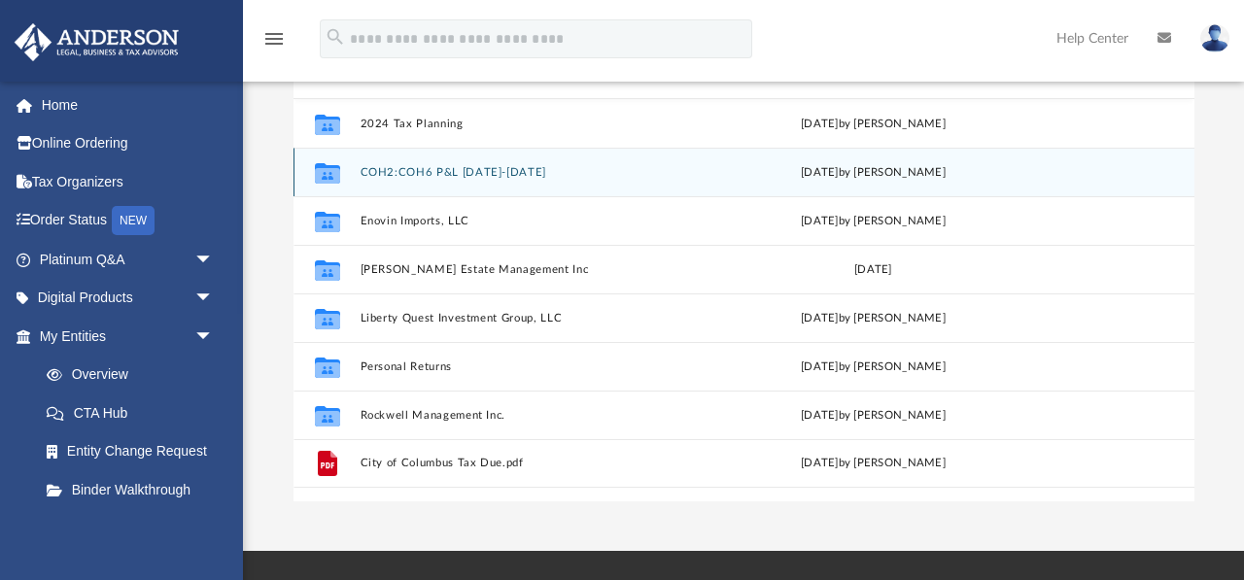
scroll to position [232, 0]
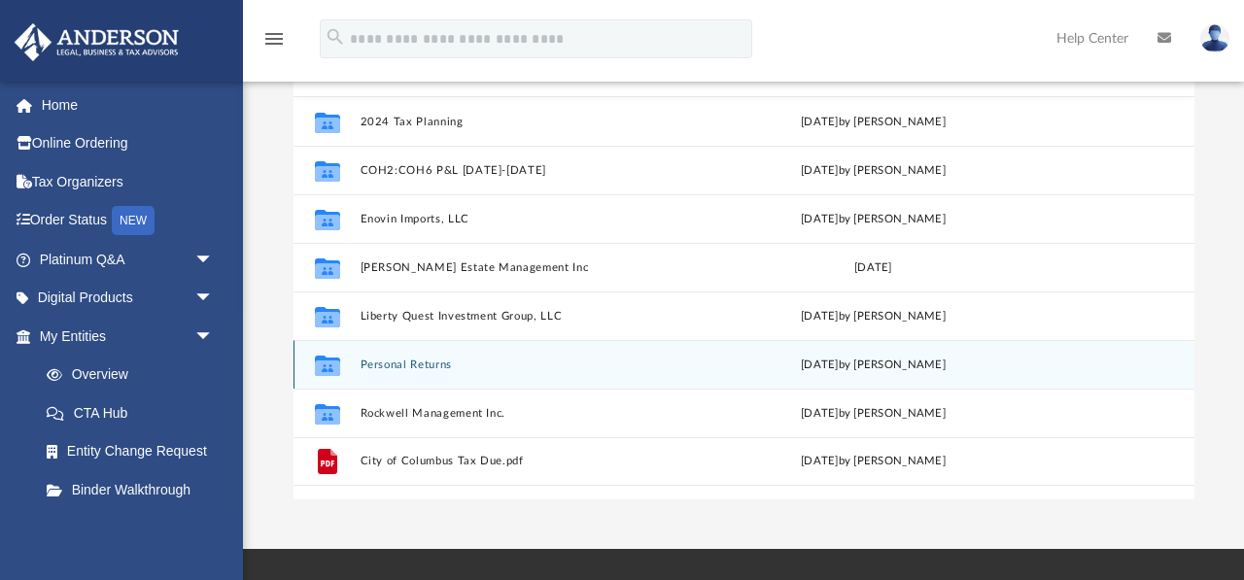
click at [401, 363] on button "Personal Returns" at bounding box center [528, 365] width 336 height 13
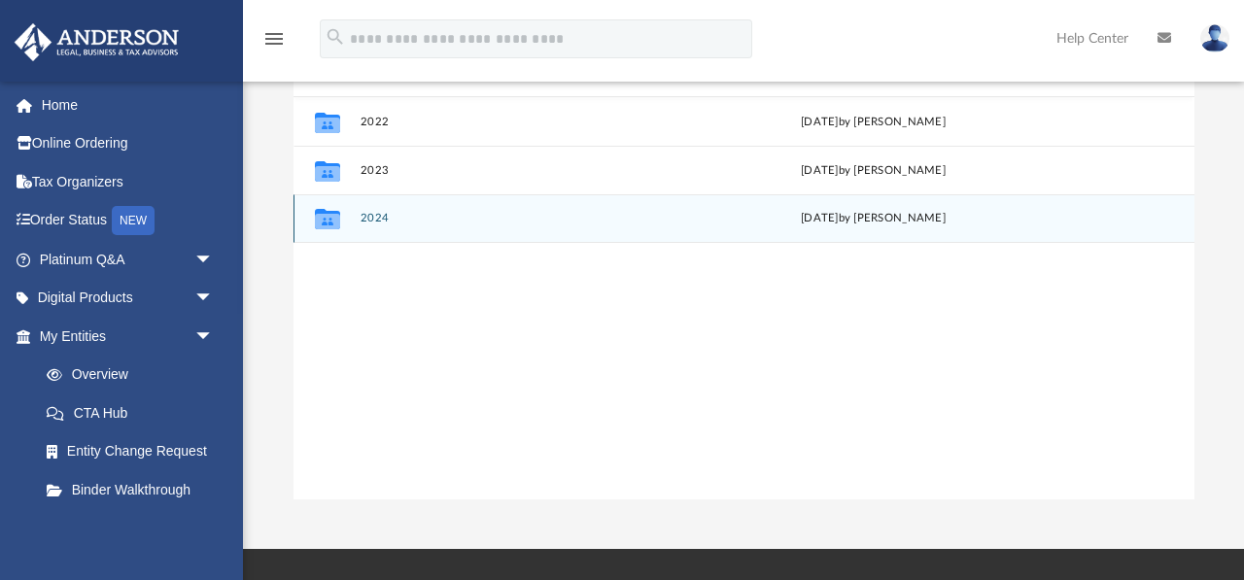
click at [371, 219] on button "2024" at bounding box center [528, 218] width 336 height 13
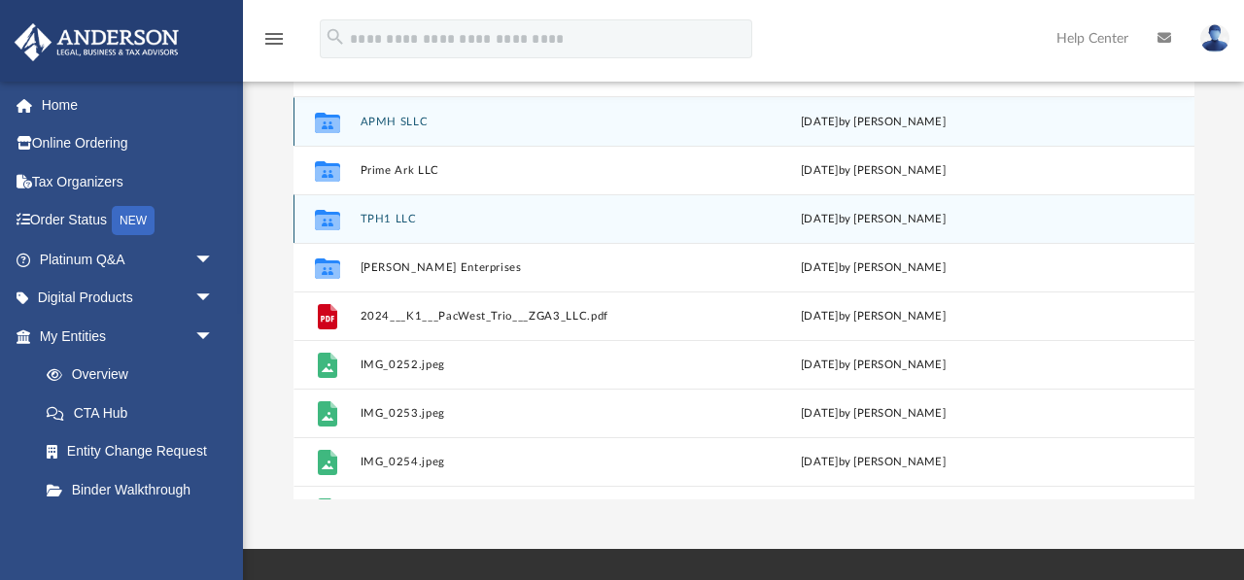
scroll to position [0, 0]
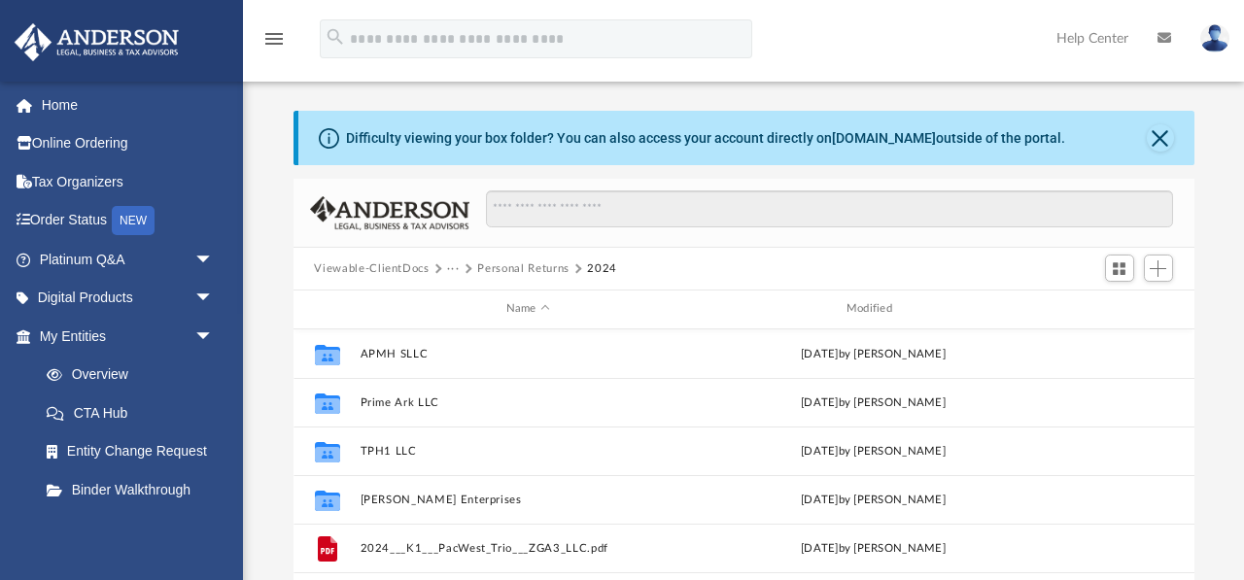
click at [450, 269] on button "···" at bounding box center [453, 268] width 13 height 17
click at [464, 305] on li "Tax" at bounding box center [467, 303] width 18 height 20
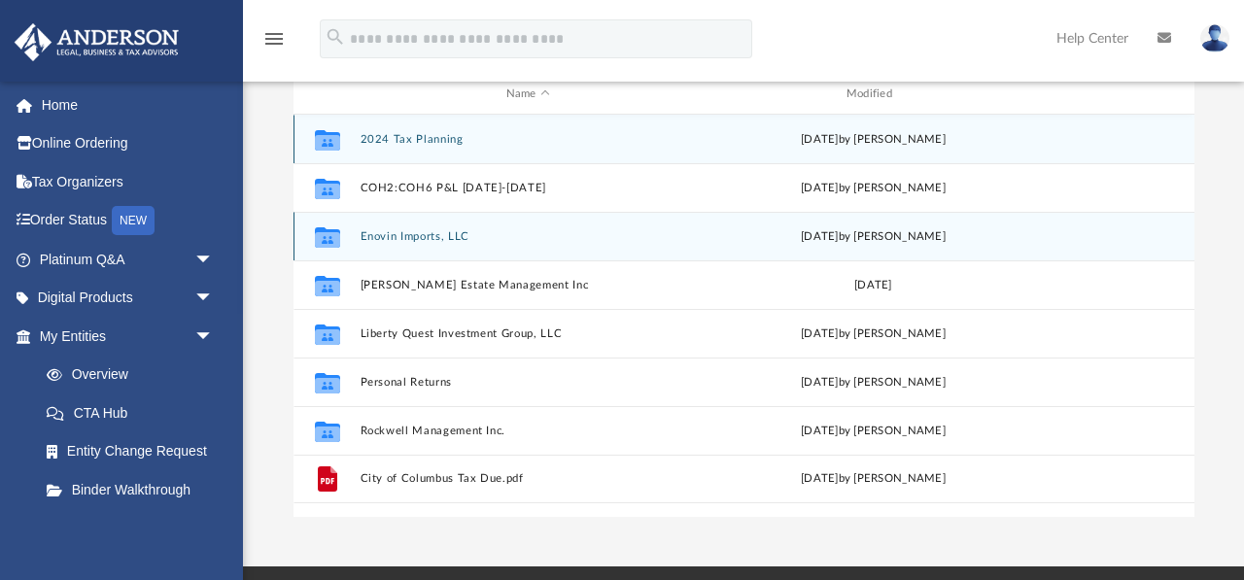
scroll to position [210, 0]
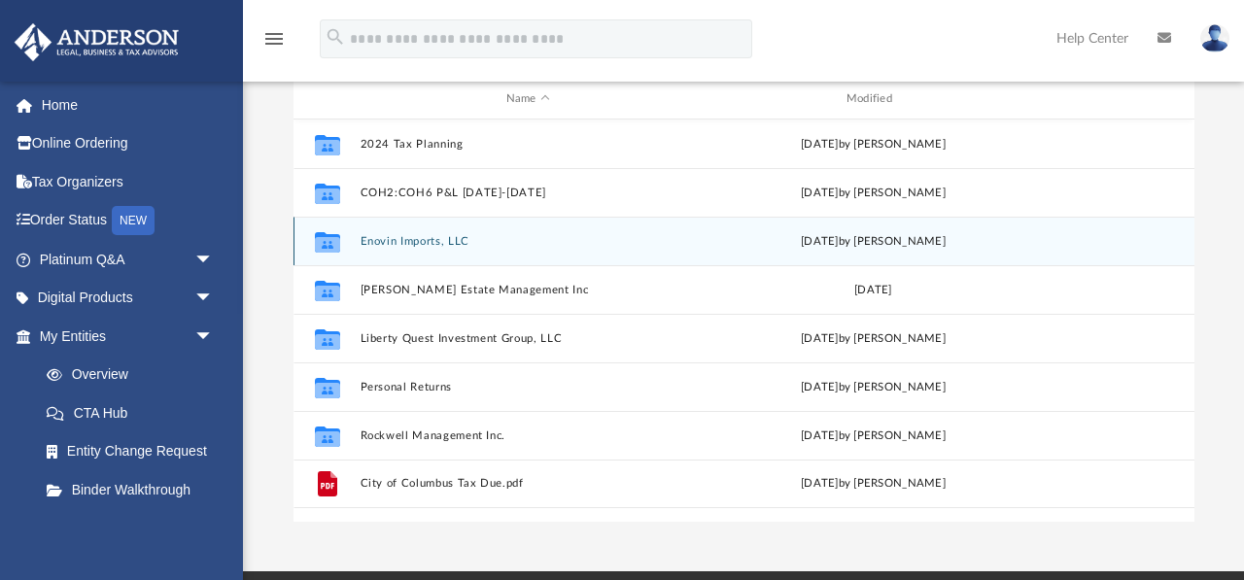
click at [395, 242] on button "Enovin Imports, LLC" at bounding box center [528, 241] width 336 height 13
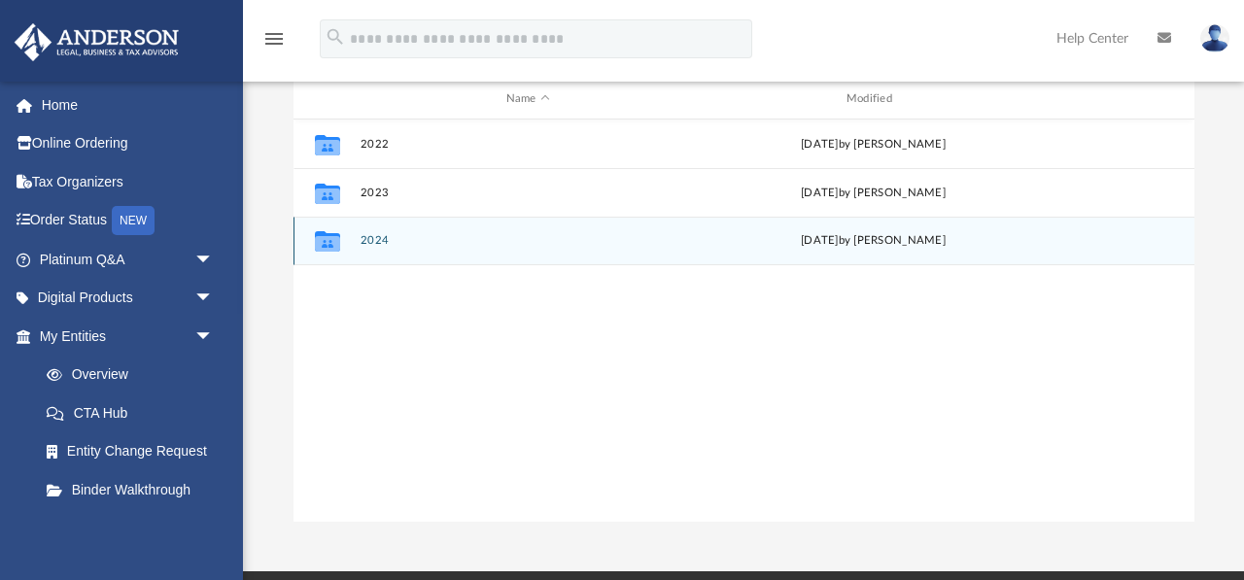
click at [377, 238] on button "2024" at bounding box center [528, 240] width 336 height 13
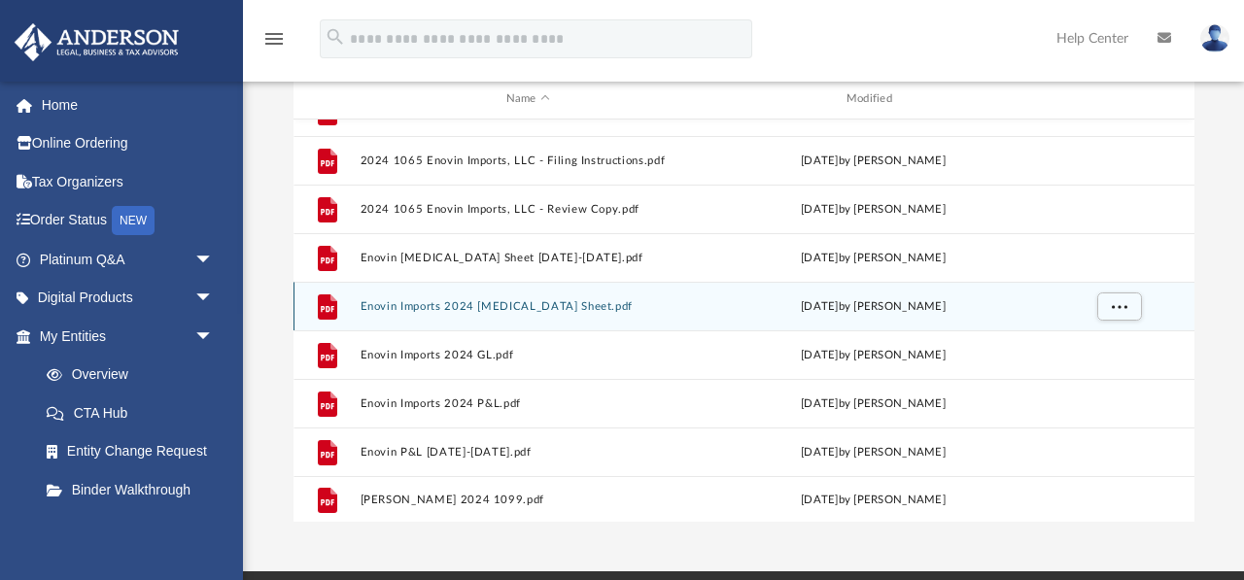
scroll to position [0, 0]
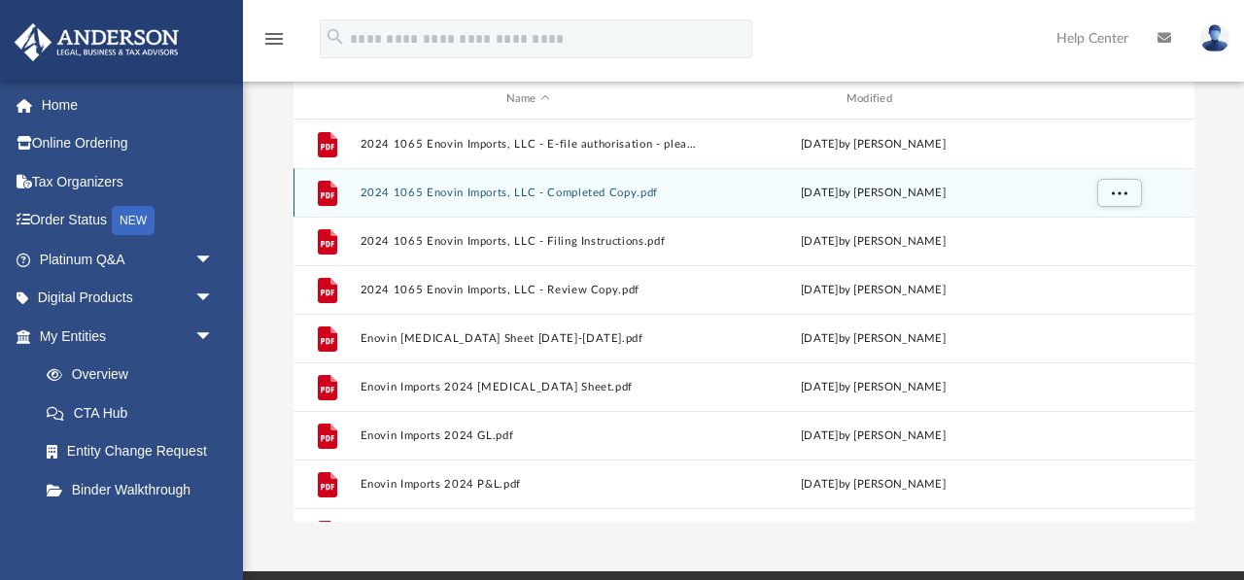
click at [432, 192] on button "2024 1065 Enovin Imports, LLC - Completed Copy.pdf" at bounding box center [528, 193] width 336 height 13
